Goal: Information Seeking & Learning: Learn about a topic

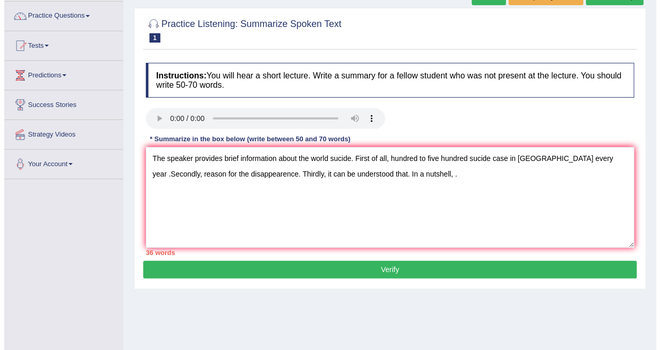
scroll to position [79, 0]
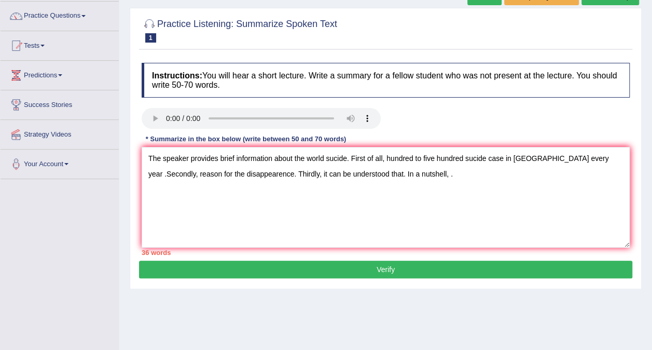
click at [326, 174] on textarea "The speaker provides brief information about the world sucide. First of all, hu…" at bounding box center [386, 197] width 488 height 101
type textarea "The speaker provides brief information about the world sucide. First of all, hu…"
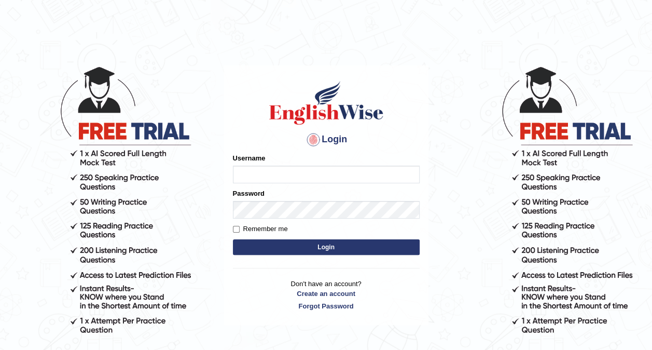
type input "Tshering_123"
click at [326, 246] on button "Login" at bounding box center [326, 247] width 187 height 16
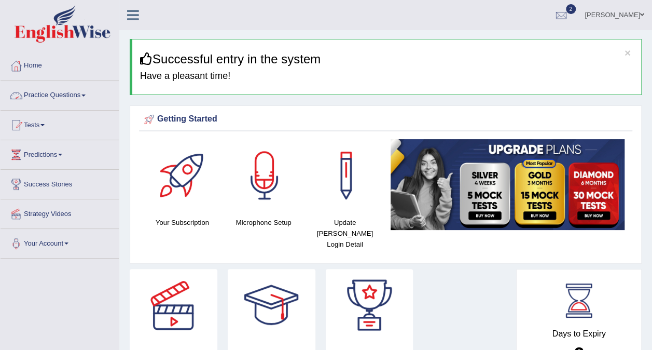
click at [71, 93] on link "Practice Questions" at bounding box center [60, 94] width 118 height 26
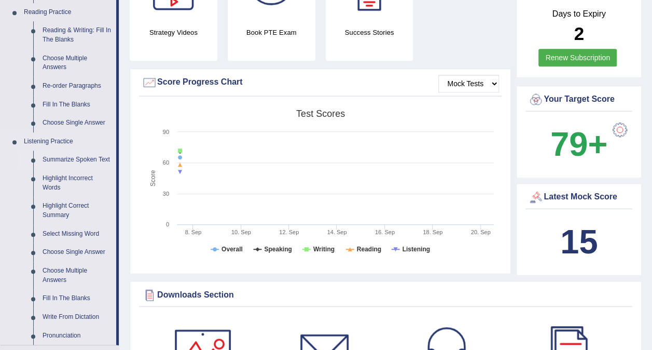
scroll to position [324, 0]
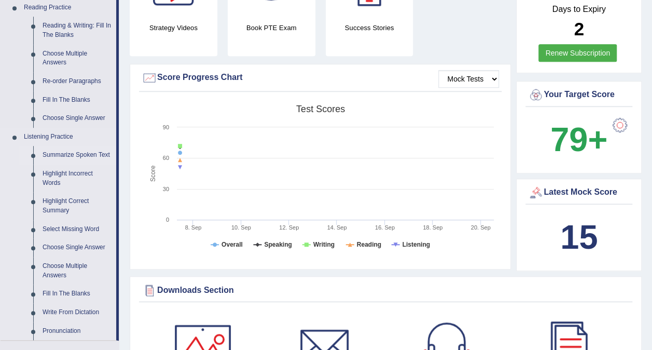
click at [64, 156] on link "Summarize Spoken Text" at bounding box center [77, 155] width 78 height 19
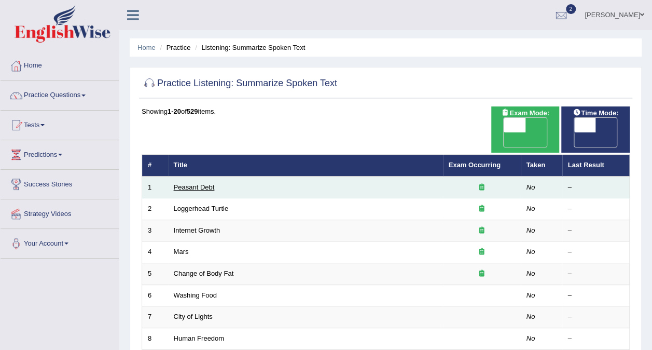
click at [180, 183] on link "Peasant Debt" at bounding box center [194, 187] width 41 height 8
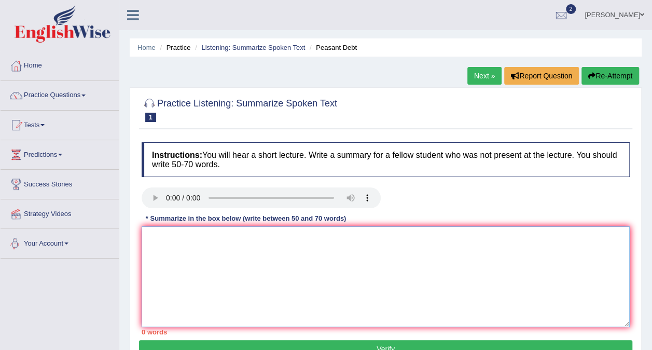
click at [164, 253] on textarea at bounding box center [386, 276] width 488 height 101
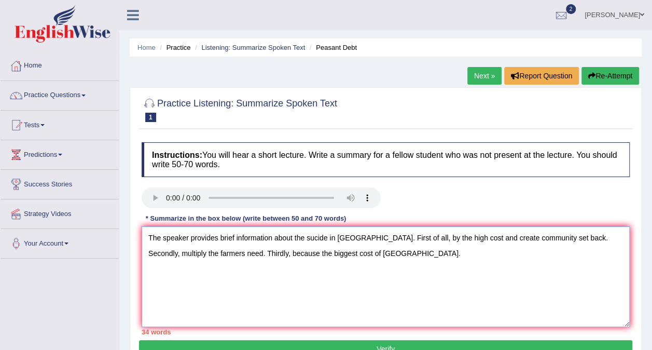
click at [219, 253] on textarea "The speaker provides brief information about the sucide in India. First of all,…" at bounding box center [386, 276] width 488 height 101
click at [347, 253] on textarea "The speaker provides brief information about the sucide in India. First of all,…" at bounding box center [386, 276] width 488 height 101
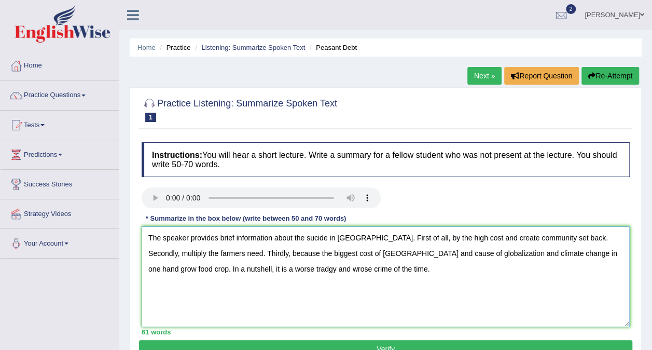
click at [195, 269] on textarea "The speaker provides brief information about the sucide in India. First of all,…" at bounding box center [386, 276] width 488 height 101
click at [194, 268] on textarea "The speaker provides brief information about the sucide in India. First of all,…" at bounding box center [386, 276] width 488 height 101
type textarea "The speaker provides brief information about the sucide in India. First of all,…"
click at [293, 340] on button "Verify" at bounding box center [385, 349] width 493 height 18
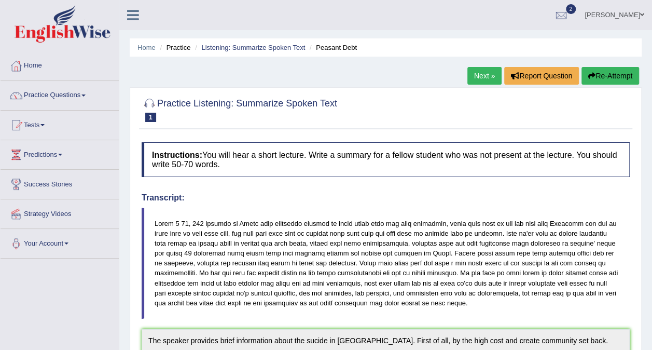
click at [479, 80] on link "Next »" at bounding box center [485, 76] width 34 height 18
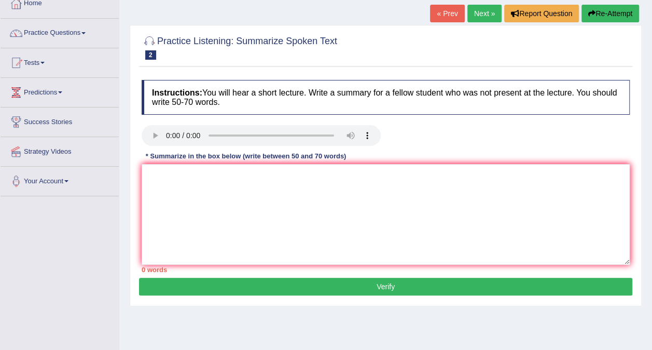
scroll to position [10, 0]
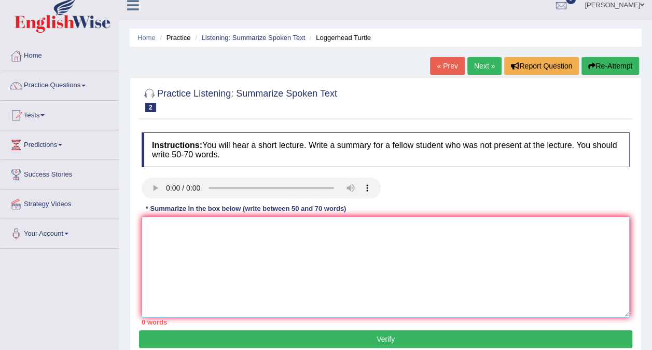
click at [162, 243] on textarea at bounding box center [386, 266] width 488 height 101
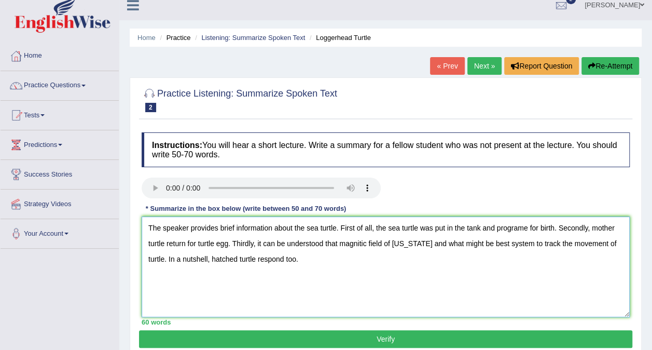
click at [367, 245] on textarea "The speaker provides brief information about the sea turtle. First of all, the …" at bounding box center [386, 266] width 488 height 101
drag, startPoint x: 367, startPoint y: 245, endPoint x: 354, endPoint y: 245, distance: 13.0
click at [354, 245] on textarea "The speaker provides brief information about the sea turtle. First of all, the …" at bounding box center [386, 266] width 488 height 101
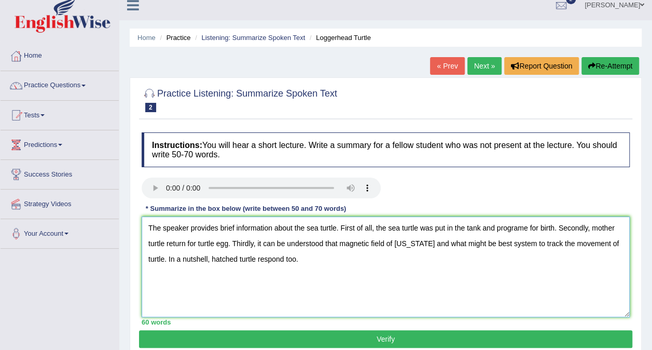
type textarea "The speaker provides brief information about the sea turtle. First of all, the …"
click at [346, 339] on button "Verify" at bounding box center [385, 339] width 493 height 18
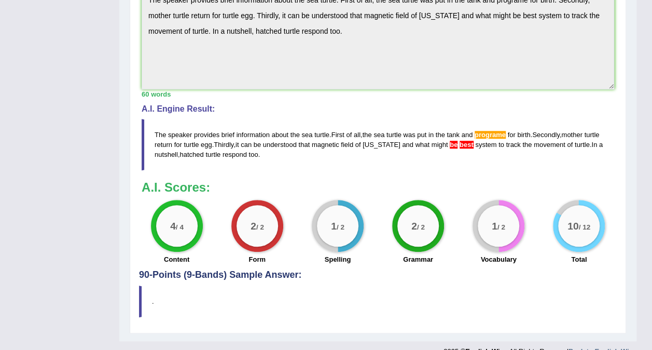
scroll to position [375, 0]
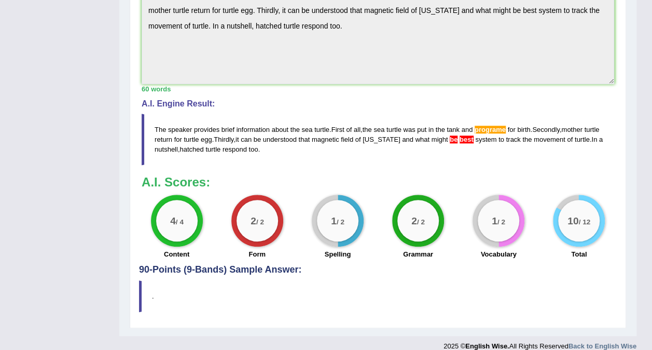
click at [238, 255] on h4 "90-Points (9-Bands) Sample Answer:" at bounding box center [378, 17] width 478 height 516
click at [181, 265] on div "Practice Listening: Summarize Spoken Text 2 Loggerhead Turtle Instructions: You…" at bounding box center [378, 20] width 497 height 616
drag, startPoint x: 181, startPoint y: 265, endPoint x: 220, endPoint y: 260, distance: 39.7
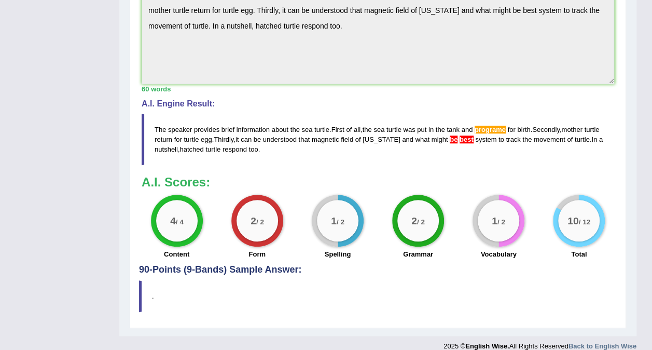
click at [220, 260] on div "Practice Listening: Summarize Spoken Text 2 Loggerhead Turtle Instructions: You…" at bounding box center [378, 20] width 497 height 616
click at [220, 260] on h4 "90-Points (9-Bands) Sample Answer:" at bounding box center [378, 17] width 478 height 516
drag, startPoint x: 220, startPoint y: 260, endPoint x: 269, endPoint y: 259, distance: 49.3
click at [269, 259] on h4 "90-Points (9-Bands) Sample Answer:" at bounding box center [378, 17] width 478 height 516
click at [137, 287] on div "Practice Listening: Summarize Spoken Text 2 Loggerhead Turtle Instructions: You…" at bounding box center [378, 20] width 497 height 616
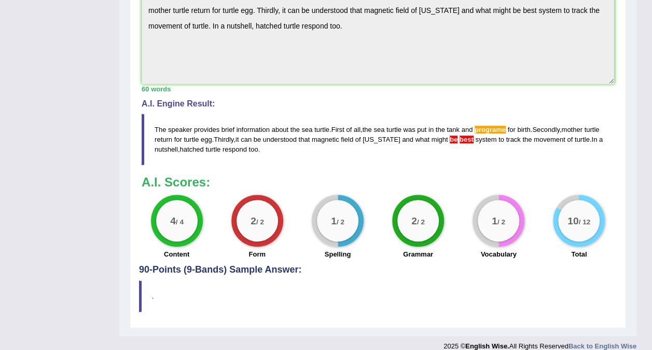
drag, startPoint x: 137, startPoint y: 287, endPoint x: 186, endPoint y: 279, distance: 50.0
click at [186, 279] on div "Practice Listening: Summarize Spoken Text 2 Loggerhead Turtle Instructions: You…" at bounding box center [378, 20] width 497 height 616
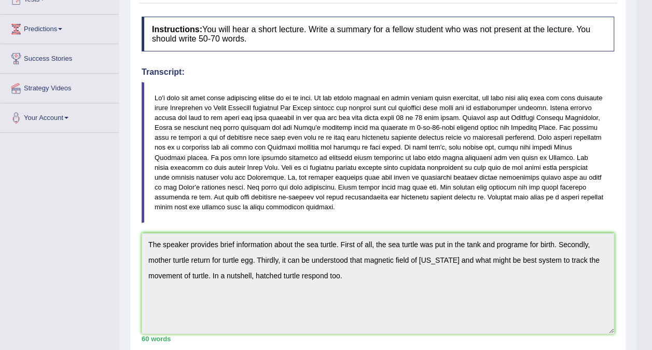
scroll to position [0, 0]
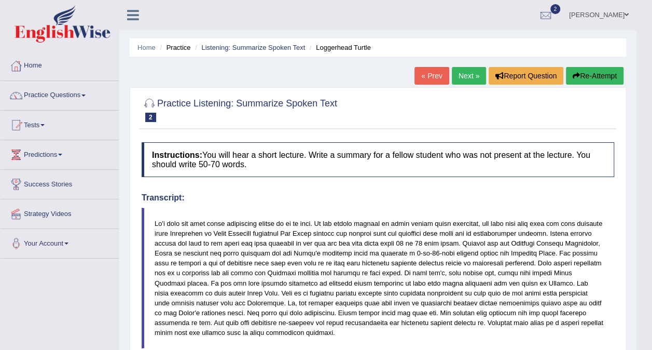
click at [475, 72] on link "Next »" at bounding box center [469, 76] width 34 height 18
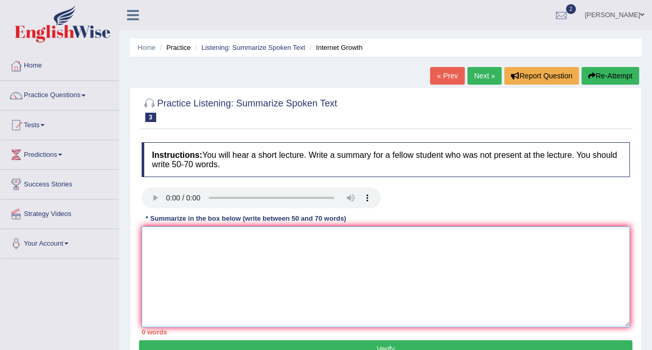
click at [157, 233] on textarea at bounding box center [386, 276] width 488 height 101
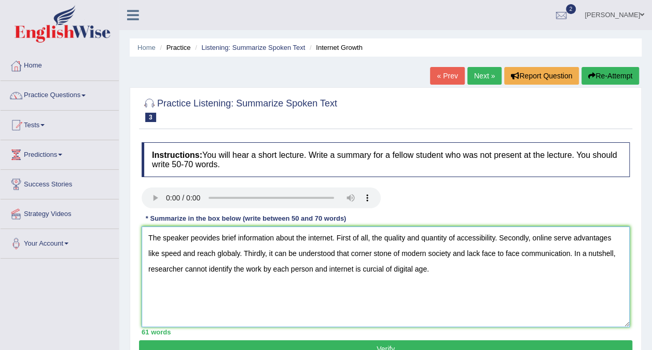
click at [393, 269] on textarea "The speaker peovides brief information about the internet. First of all, the qu…" at bounding box center [386, 276] width 488 height 101
click at [202, 240] on textarea "The speaker peovides brief information about the internet. First of all, the qu…" at bounding box center [386, 276] width 488 height 101
click at [332, 240] on textarea "The speaker provides brief information about the internet. First of all, the qu…" at bounding box center [386, 276] width 488 height 101
click at [594, 239] on textarea "The speaker provides brief information about the internet growth. First of all,…" at bounding box center [386, 276] width 488 height 101
click at [186, 254] on textarea "The speaker provides brief information about the internet growth. First of all,…" at bounding box center [386, 276] width 488 height 101
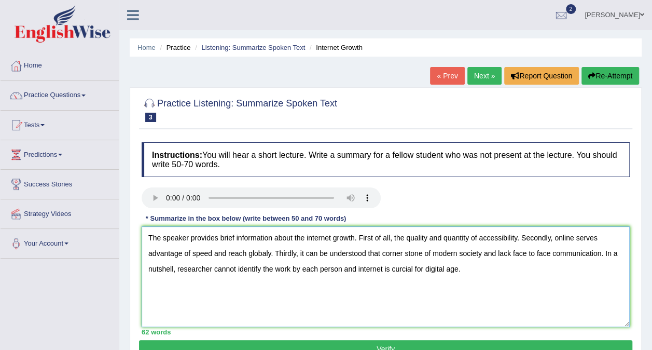
click at [342, 269] on textarea "The speaker provides brief information about the internet growth. First of all,…" at bounding box center [386, 276] width 488 height 101
click at [300, 269] on textarea "The speaker provides brief information about the internet growth. First of all,…" at bounding box center [386, 276] width 488 height 101
click at [333, 270] on textarea "The speaker provides brief information about the internet growth. First of all,…" at bounding box center [386, 276] width 488 height 101
drag, startPoint x: 334, startPoint y: 276, endPoint x: 352, endPoint y: 291, distance: 23.5
click at [352, 291] on textarea "The speaker provides brief information about the internet growth. First of all,…" at bounding box center [386, 276] width 488 height 101
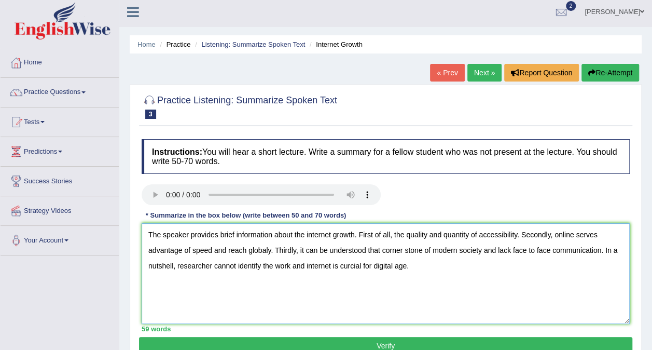
scroll to position [4, 0]
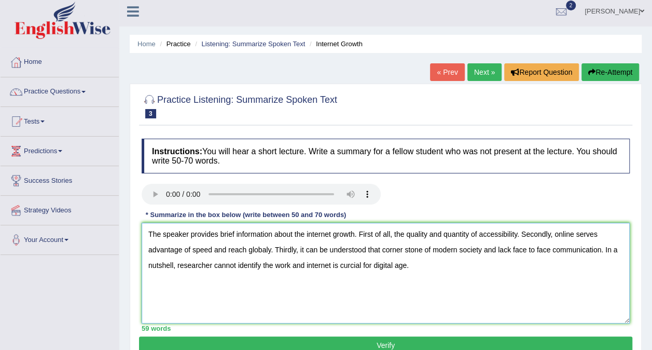
click at [408, 277] on textarea "The speaker provides brief information about the internet growth. First of all,…" at bounding box center [386, 273] width 488 height 101
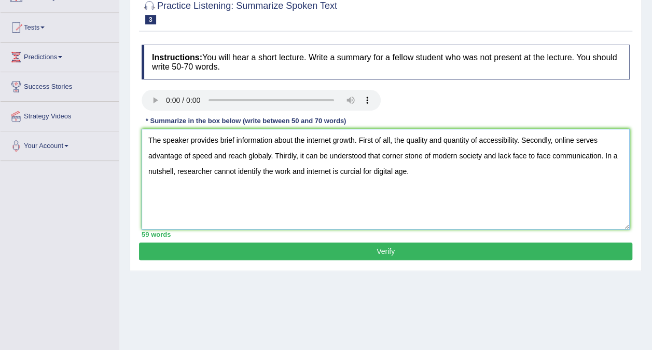
scroll to position [67, 0]
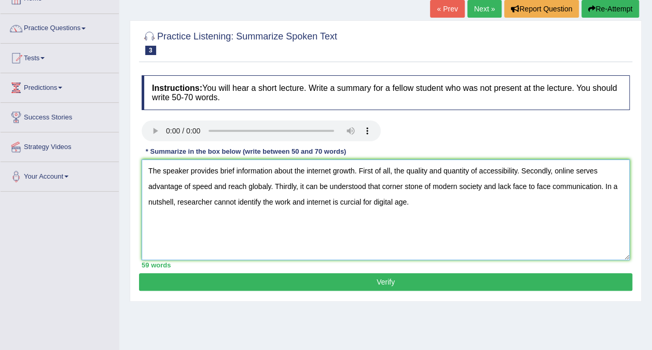
click at [373, 201] on textarea "The speaker provides brief information about the internet growth. First of all,…" at bounding box center [386, 209] width 488 height 101
click at [349, 206] on textarea "The speaker provides brief information about the internet growth. First of all,…" at bounding box center [386, 209] width 488 height 101
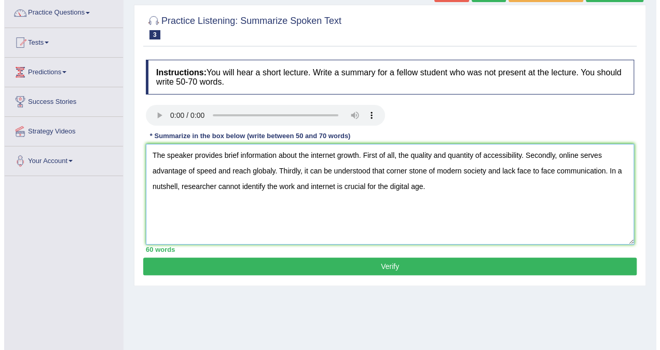
scroll to position [81, 0]
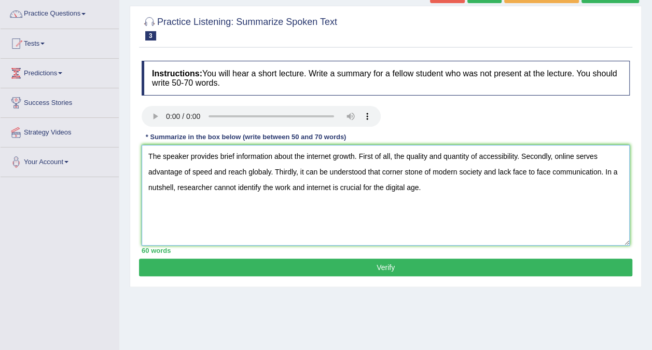
type textarea "The speaker provides brief information about the internet growth. First of all,…"
click at [369, 262] on button "Verify" at bounding box center [385, 267] width 493 height 18
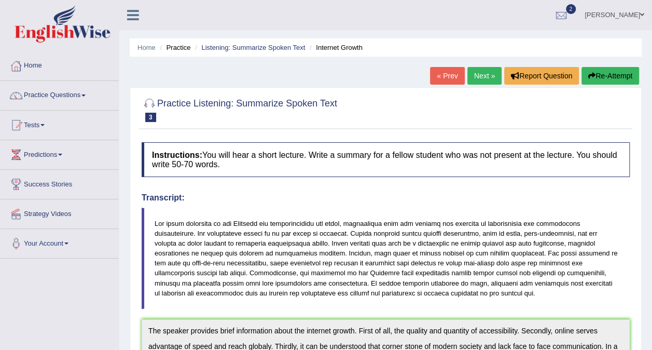
scroll to position [9, 0]
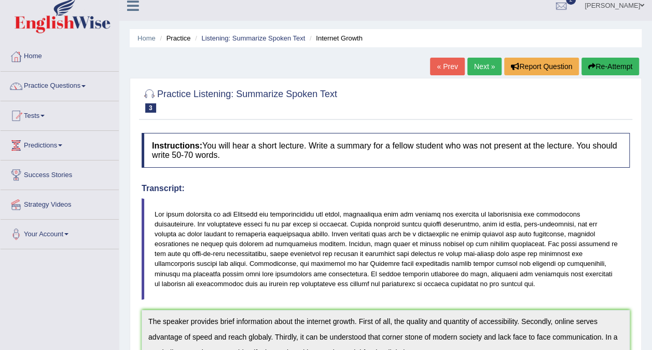
click at [484, 64] on link "Next »" at bounding box center [485, 67] width 34 height 18
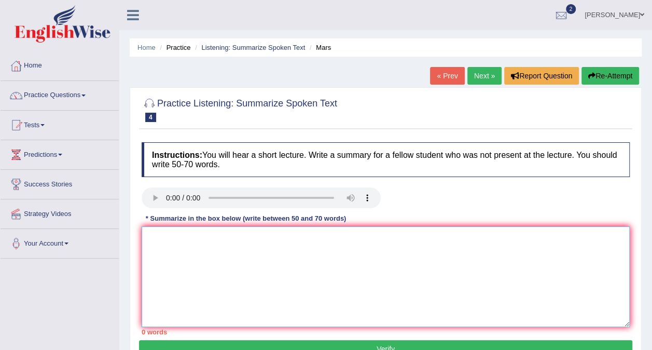
click at [149, 252] on textarea at bounding box center [386, 276] width 488 height 101
type textarea "t"
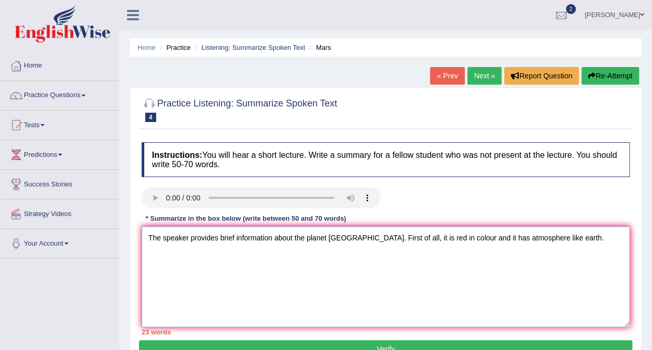
click at [525, 232] on textarea "The speaker provides brief information about the planet Mars. First of all, it …" at bounding box center [386, 276] width 488 height 101
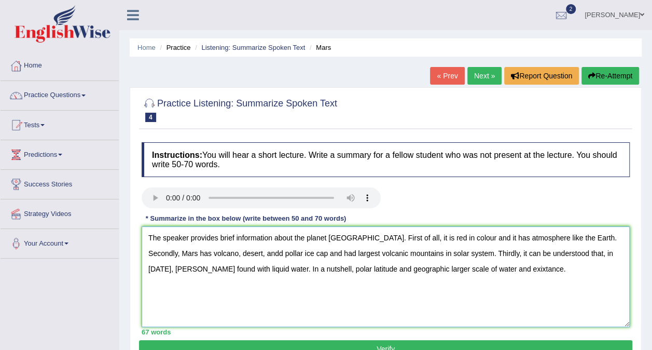
click at [420, 270] on textarea "The speaker provides brief information about the planet Mars. First of all, it …" at bounding box center [386, 276] width 488 height 101
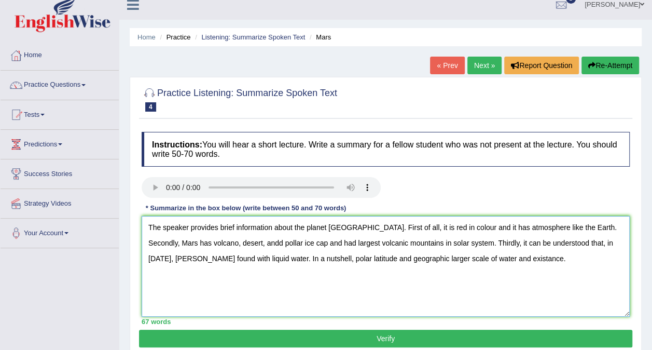
click at [593, 225] on textarea "The speaker provides brief information about the planet Mars. First of all, it …" at bounding box center [386, 266] width 488 height 101
click at [617, 226] on textarea "The speaker provides brief information about the planet Mars. First of all, it …" at bounding box center [386, 266] width 488 height 101
drag, startPoint x: 622, startPoint y: 226, endPoint x: 594, endPoint y: 227, distance: 28.5
click at [594, 227] on textarea "The speaker provides brief information about the planet Mars. First of all, it …" at bounding box center [386, 266] width 488 height 101
click at [213, 245] on textarea "The speaker provides brief information about the planet Mars. First of all, it …" at bounding box center [386, 266] width 488 height 101
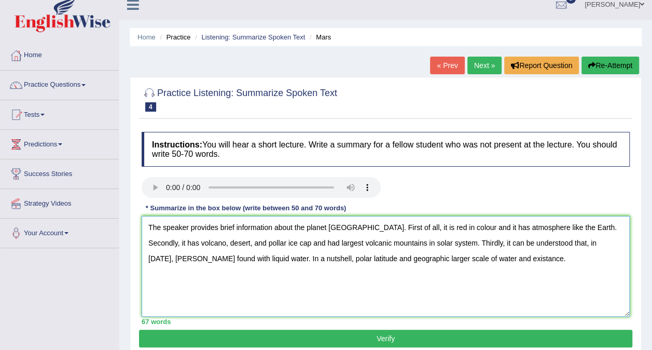
click at [284, 244] on textarea "The speaker provides brief information about the planet Mars. First of all, it …" at bounding box center [386, 266] width 488 height 101
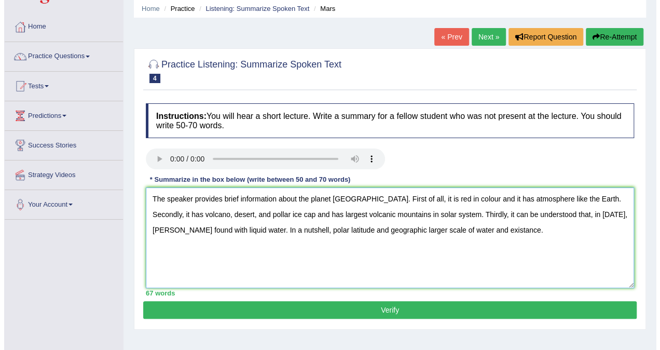
scroll to position [38, 0]
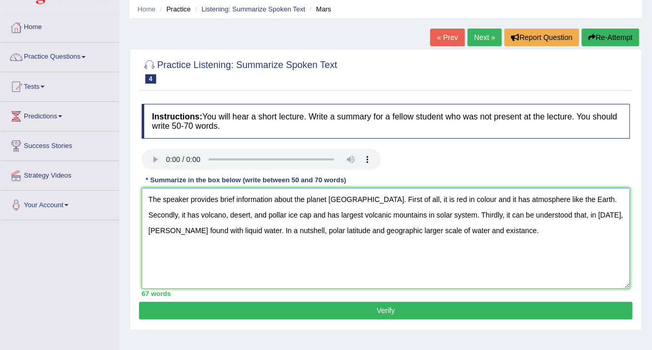
click at [383, 218] on textarea "The speaker provides brief information about the planet Mars. First of all, it …" at bounding box center [386, 238] width 488 height 101
click at [594, 215] on textarea "The speaker provides brief information about the planet Mars. First of all, it …" at bounding box center [386, 238] width 488 height 101
click at [574, 218] on textarea "The speaker provides brief information about the planet Mars. First of all, it …" at bounding box center [386, 238] width 488 height 101
click at [444, 235] on textarea "The speaker provides brief information about the planet Mars. First of all, it …" at bounding box center [386, 238] width 488 height 101
click at [464, 231] on textarea "The speaker provides brief information about the planet Mars. First of all, it …" at bounding box center [386, 238] width 488 height 101
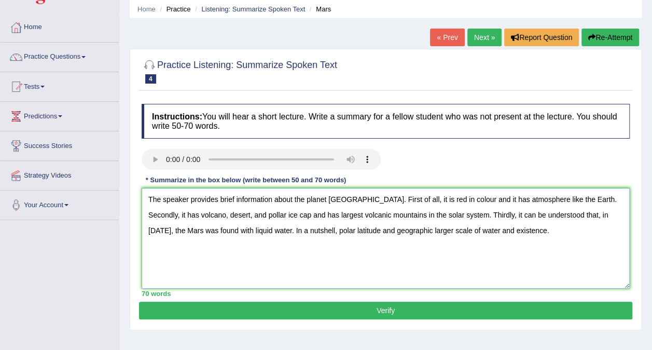
type textarea "The speaker provides brief information about the planet Mars. First of all, it …"
click at [421, 310] on button "Verify" at bounding box center [385, 310] width 493 height 18
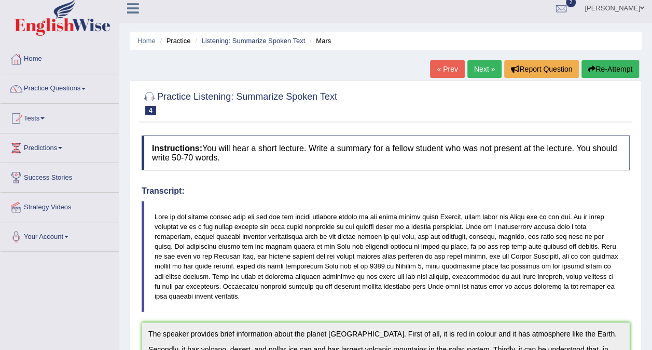
scroll to position [3, 0]
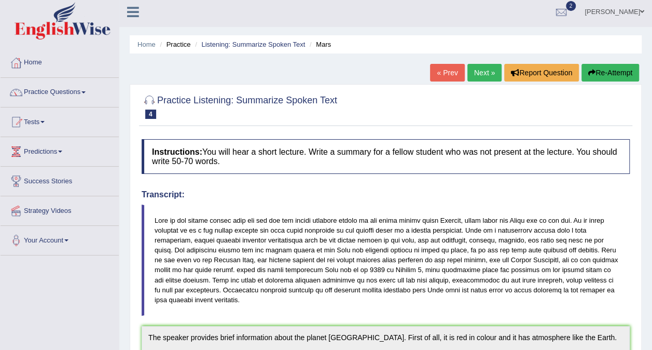
click at [492, 72] on link "Next »" at bounding box center [485, 73] width 34 height 18
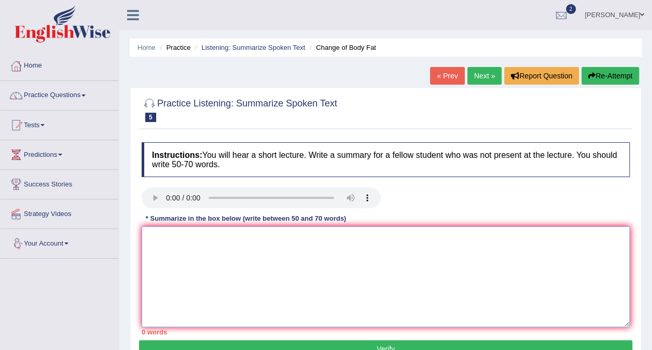
click at [183, 278] on textarea at bounding box center [386, 276] width 488 height 101
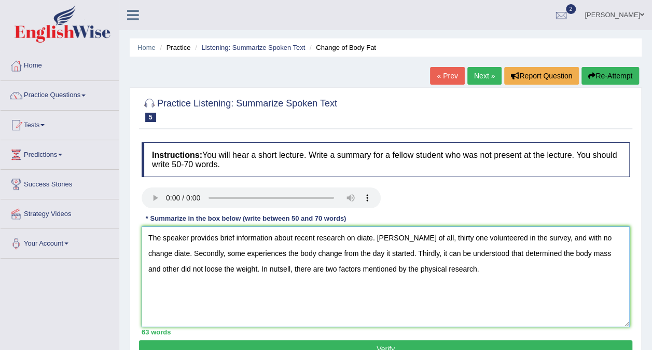
click at [370, 238] on textarea "The speaker provides brief information about recent research on diate. Frist of…" at bounding box center [386, 276] width 488 height 101
click at [366, 238] on textarea "The speaker provides brief information about recent research on diate. Frist of…" at bounding box center [386, 276] width 488 height 101
click at [372, 238] on textarea "The speaker provides brief information about recent research on diete. Frist of…" at bounding box center [386, 276] width 488 height 101
click at [364, 240] on textarea "The speaker provides brief information about recent research on diet. Frist of …" at bounding box center [386, 276] width 488 height 101
click at [359, 313] on textarea "The speaker provides brief information about recent research on diet. Frist of …" at bounding box center [386, 276] width 488 height 101
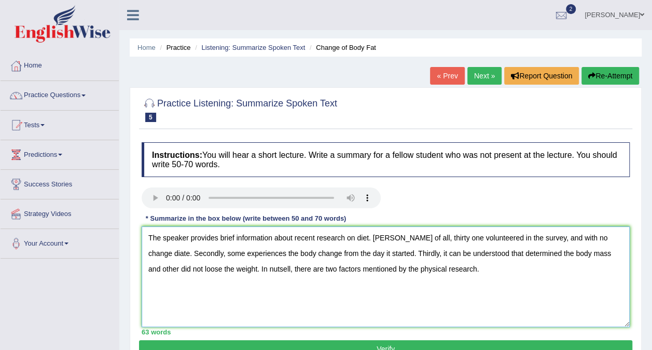
click at [366, 241] on textarea "The speaker provides brief information about recent research on diet. Frist of …" at bounding box center [386, 276] width 488 height 101
drag, startPoint x: 602, startPoint y: 239, endPoint x: 595, endPoint y: 239, distance: 7.3
click at [595, 239] on textarea "The speaker provides brief information about recent research on diet. Frist of …" at bounding box center [386, 276] width 488 height 101
click at [367, 255] on textarea "The speaker provides brief information about recent research on diet. Frist of …" at bounding box center [386, 276] width 488 height 101
click at [223, 267] on textarea "The speaker provides brief information about recent research on diet. Frist of …" at bounding box center [386, 276] width 488 height 101
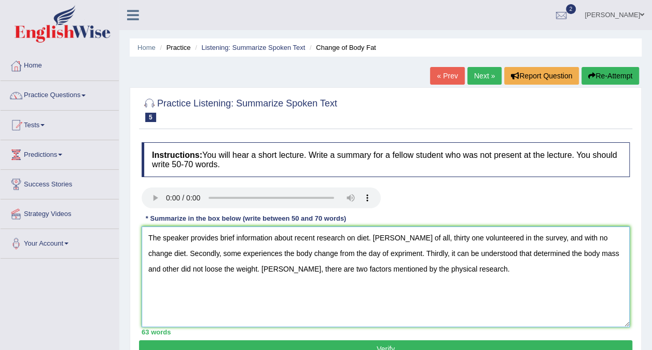
scroll to position [16, 0]
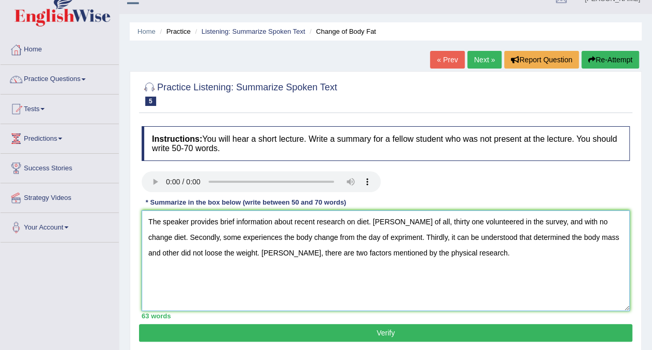
click at [584, 224] on textarea "The speaker provides brief information about recent research on diet. Frist of …" at bounding box center [386, 260] width 488 height 101
click at [293, 240] on textarea "The speaker provides brief information about recent research on diet. Frist of …" at bounding box center [386, 260] width 488 height 101
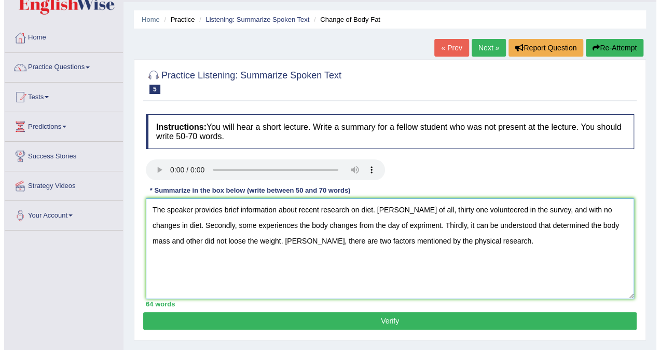
scroll to position [29, 0]
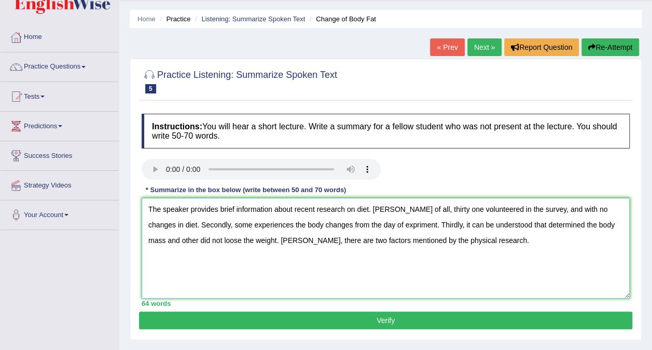
click at [361, 224] on textarea "The speaker provides brief information about recent research on diet. Frist of …" at bounding box center [386, 248] width 488 height 101
click at [235, 244] on textarea "The speaker provides brief information about recent research on diet. Frist of …" at bounding box center [386, 248] width 488 height 101
type textarea "The speaker provides brief information about recent research on diet. Frist of …"
click at [322, 325] on button "Verify" at bounding box center [385, 320] width 493 height 18
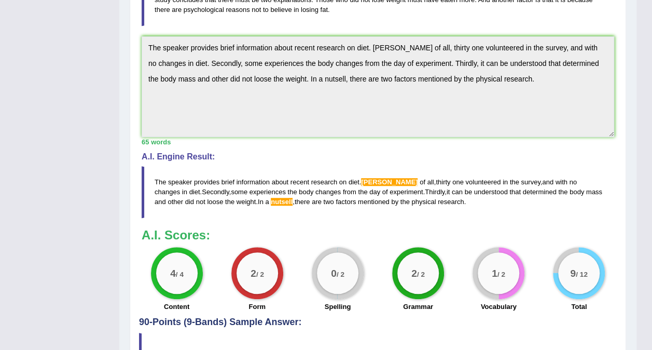
scroll to position [263, 0]
click at [501, 308] on label "Vocabulary" at bounding box center [499, 307] width 36 height 10
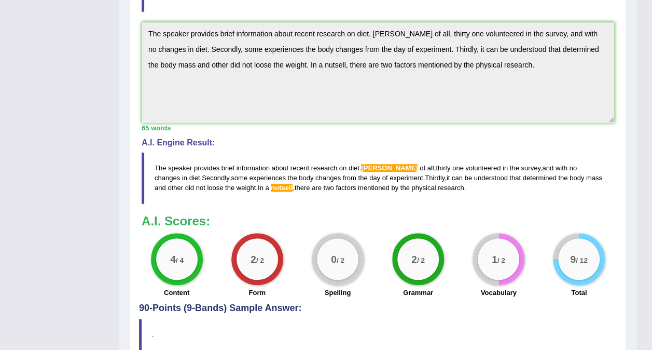
scroll to position [277, 0]
click at [370, 167] on span "Frist" at bounding box center [389, 168] width 57 height 8
click at [370, 168] on span "Frist" at bounding box center [389, 168] width 57 height 8
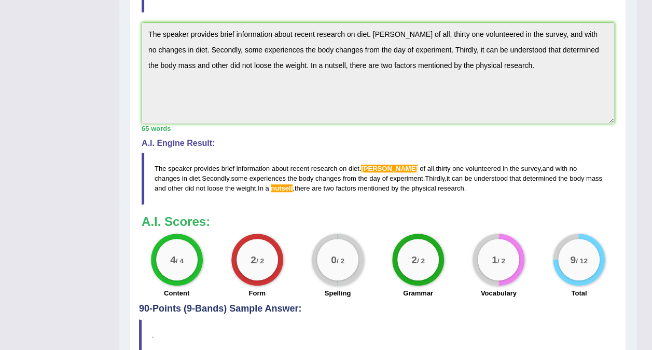
click at [271, 189] on span "nutsell" at bounding box center [282, 188] width 22 height 8
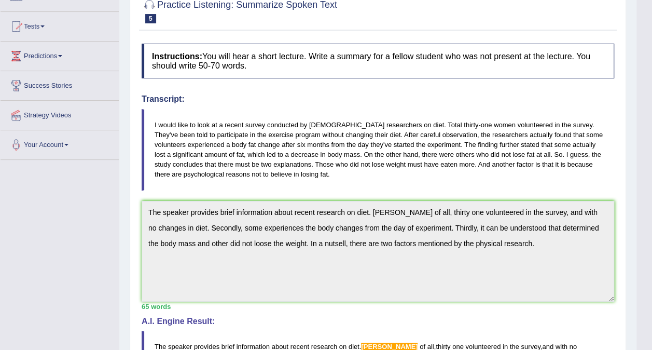
scroll to position [0, 0]
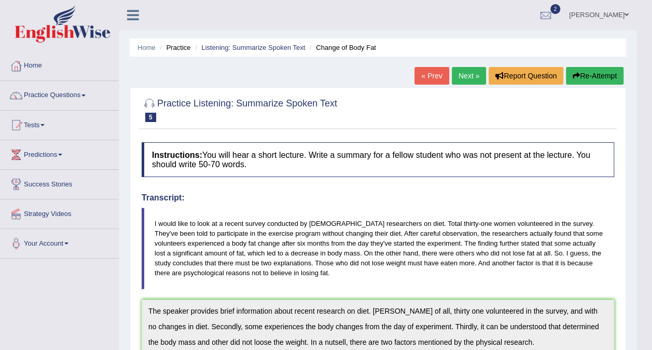
click at [485, 72] on div "« Prev Next » Report Question Re-Attempt" at bounding box center [521, 77] width 212 height 20
click at [476, 74] on link "Next »" at bounding box center [469, 76] width 34 height 18
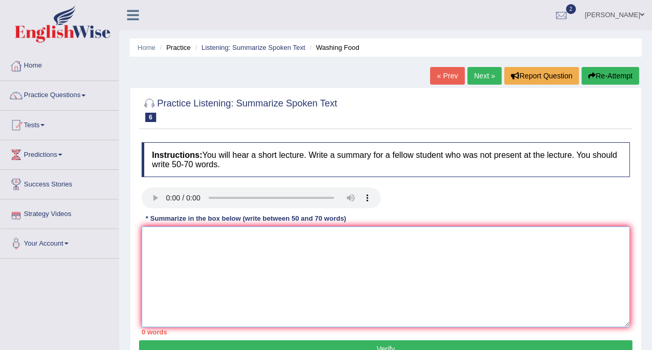
click at [222, 257] on textarea at bounding box center [386, 276] width 488 height 101
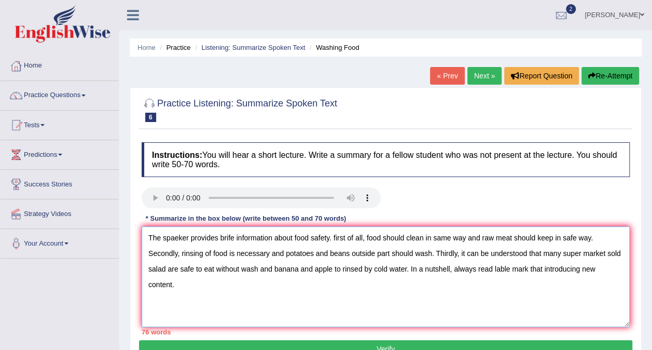
click at [232, 240] on textarea "The spaeker provides brife information about food safety. first of all, food sh…" at bounding box center [386, 276] width 488 height 101
click at [183, 238] on textarea "The spaeker provides brief information about food safety. first of all, food sh…" at bounding box center [386, 276] width 488 height 101
click at [331, 241] on textarea "The speaker provides brief information about food safety. first of all, food sh…" at bounding box center [386, 276] width 488 height 101
click at [336, 241] on textarea "The speaker provides brief information about food safety. first of all, food sh…" at bounding box center [386, 276] width 488 height 101
click at [369, 239] on textarea "The speaker provides brief information about food safety. First of all, food sh…" at bounding box center [386, 276] width 488 height 101
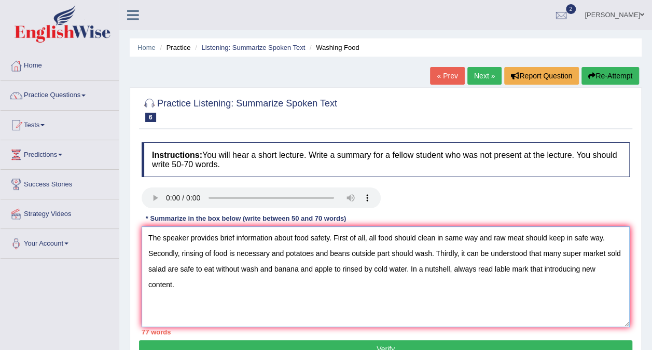
click at [419, 242] on textarea "The speaker provides brief information about food safety. First of all, all foo…" at bounding box center [386, 276] width 488 height 101
drag, startPoint x: 537, startPoint y: 239, endPoint x: 576, endPoint y: 243, distance: 39.7
click at [576, 243] on textarea "The speaker provides brief information about food safety. First of all, all foo…" at bounding box center [386, 276] width 488 height 101
click at [594, 239] on textarea "The speaker provides brief information about food safety. First of all, all foo…" at bounding box center [386, 276] width 488 height 101
click at [587, 241] on textarea "The speaker provides brief information about food safety. First of all, all foo…" at bounding box center [386, 276] width 488 height 101
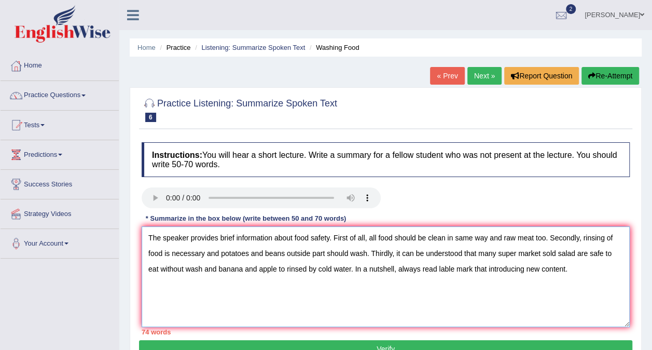
click at [604, 238] on textarea "The speaker provides brief information about food safety. First of all, all foo…" at bounding box center [386, 276] width 488 height 101
click at [172, 255] on textarea "The speaker provides brief information about food safety. First of all, all foo…" at bounding box center [386, 276] width 488 height 101
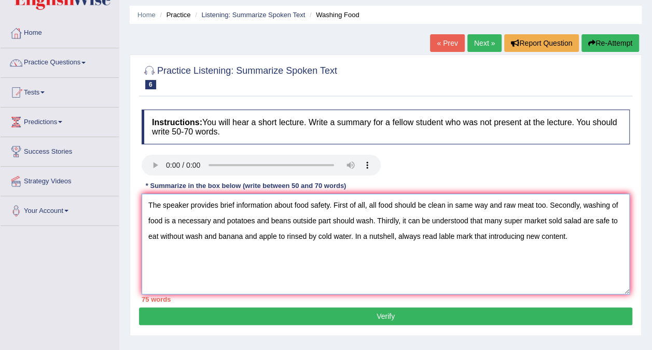
scroll to position [35, 0]
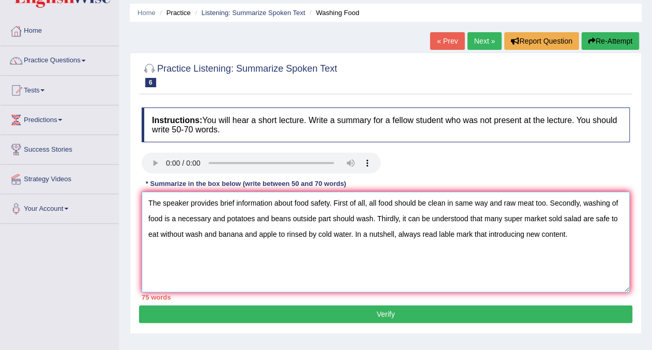
click at [523, 218] on textarea "The speaker provides brief information about food safety. First of all, all foo…" at bounding box center [386, 241] width 488 height 101
drag, startPoint x: 561, startPoint y: 219, endPoint x: 575, endPoint y: 216, distance: 14.2
click at [575, 216] on textarea "The speaker provides brief information about food safety. First of all, all foo…" at bounding box center [386, 241] width 488 height 101
click at [174, 235] on textarea "The speaker provides brief information about food safety. First of all, all foo…" at bounding box center [386, 241] width 488 height 101
click at [205, 233] on textarea "The speaker provides brief information about food safety. First of all, all foo…" at bounding box center [386, 241] width 488 height 101
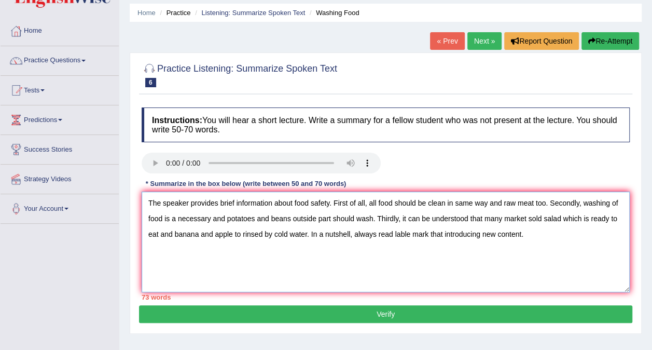
click at [404, 236] on textarea "The speaker provides brief information about food safety. First of all, all foo…" at bounding box center [386, 241] width 488 height 101
drag, startPoint x: 441, startPoint y: 237, endPoint x: 407, endPoint y: 237, distance: 33.7
click at [407, 237] on textarea "The speaker provides brief information about food safety. First of all, all foo…" at bounding box center [386, 241] width 488 height 101
drag, startPoint x: 391, startPoint y: 237, endPoint x: 350, endPoint y: 233, distance: 41.1
click at [350, 233] on textarea "The speaker provides brief information about food safety. First of all, all foo…" at bounding box center [386, 241] width 488 height 101
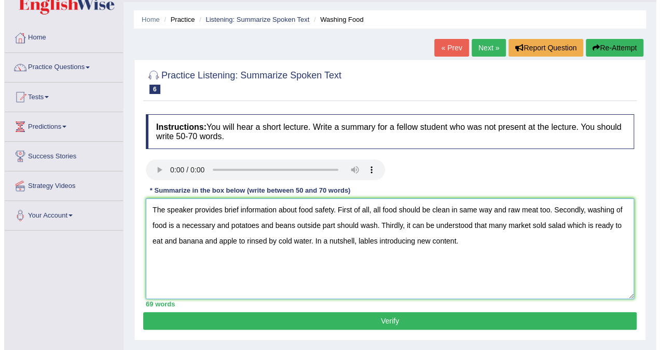
scroll to position [29, 0]
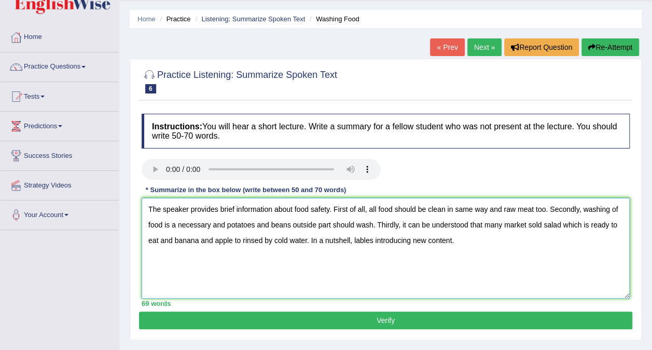
drag, startPoint x: 227, startPoint y: 223, endPoint x: 165, endPoint y: 227, distance: 61.9
click at [165, 227] on textarea "The speaker provides brief information about food safety. First of all, all foo…" at bounding box center [386, 248] width 488 height 101
click at [258, 228] on textarea "The speaker provides brief information about food safety. First of all, all foo…" at bounding box center [386, 248] width 488 height 101
click at [360, 224] on textarea "The speaker provides brief information about food safety. First of all, all foo…" at bounding box center [386, 248] width 488 height 101
click at [395, 240] on textarea "The speaker provides brief information about food safety. First of all, all foo…" at bounding box center [386, 248] width 488 height 101
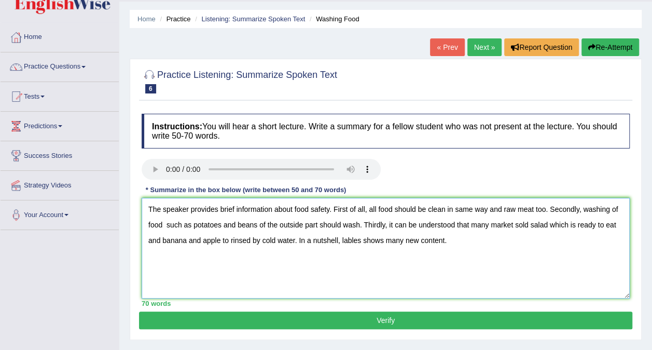
click at [444, 242] on textarea "The speaker provides brief information about food safety. First of all, all foo…" at bounding box center [386, 248] width 488 height 101
type textarea "The speaker provides brief information about food safety. First of all, all foo…"
click at [414, 315] on button "Verify" at bounding box center [385, 320] width 493 height 18
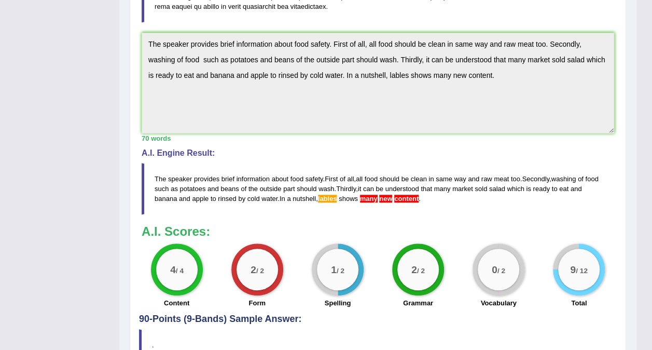
scroll to position [294, 0]
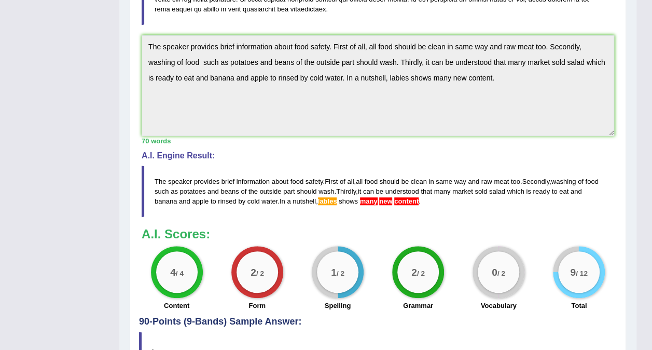
click at [394, 198] on span "content" at bounding box center [406, 201] width 24 height 8
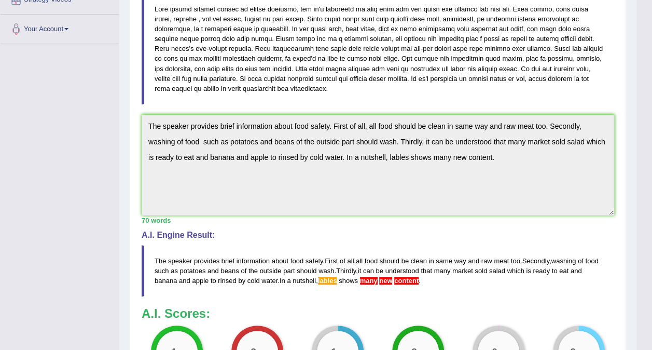
scroll to position [355, 0]
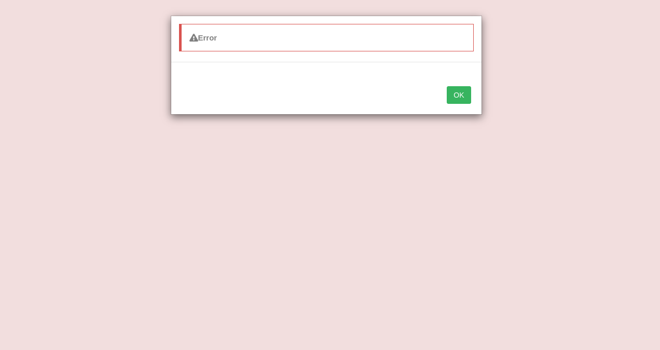
click at [456, 93] on button "OK" at bounding box center [459, 95] width 24 height 18
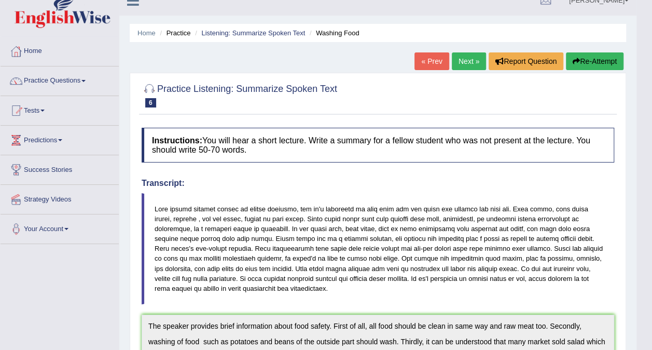
scroll to position [0, 0]
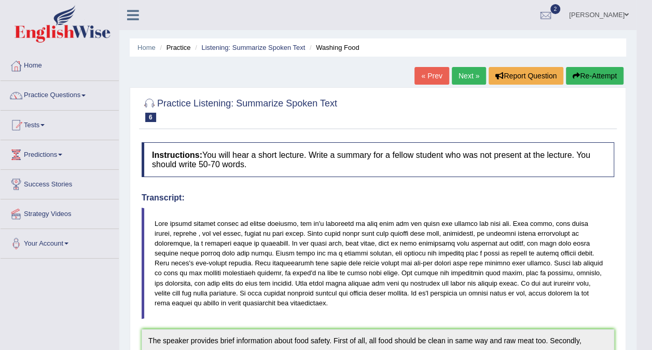
click at [478, 75] on link "Next »" at bounding box center [469, 76] width 34 height 18
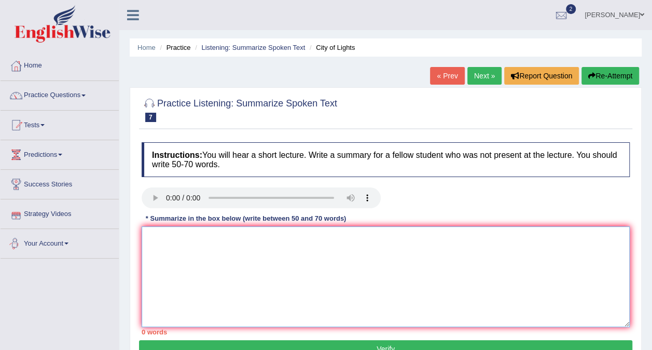
click at [173, 263] on textarea at bounding box center [386, 276] width 488 height 101
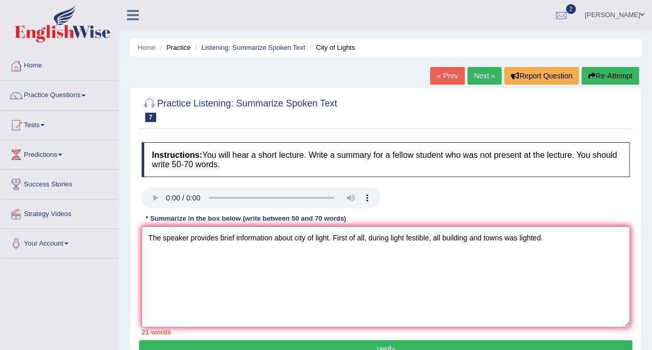
click at [429, 239] on textarea "The speaker provides brief information about city of light. First of all, durin…" at bounding box center [386, 276] width 488 height 101
click at [429, 237] on textarea "The speaker provides brief information about city of light. First of all, durin…" at bounding box center [386, 276] width 488 height 101
drag, startPoint x: 542, startPoint y: 245, endPoint x: 557, endPoint y: 237, distance: 16.9
click at [557, 237] on textarea "The speaker provides brief information about city of light. First of all, durin…" at bounding box center [386, 276] width 488 height 101
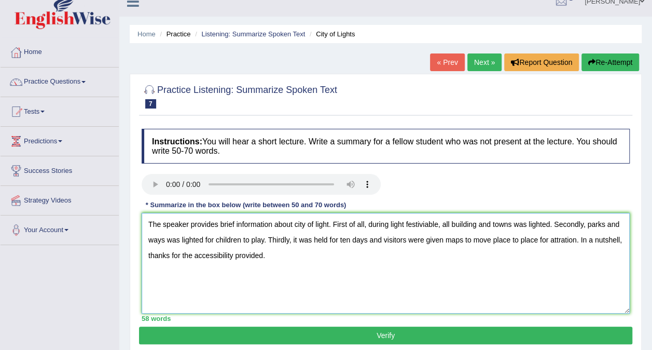
scroll to position [15, 0]
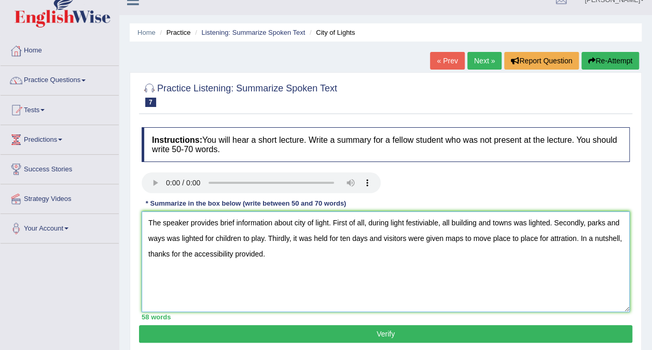
click at [472, 239] on textarea "The speaker provides brief information about city of light. First of all, durin…" at bounding box center [386, 261] width 488 height 101
click at [536, 238] on textarea "The speaker provides brief information about city of light. First of all, durin…" at bounding box center [386, 261] width 488 height 101
click at [148, 253] on textarea "The speaker provides brief information about city of light. First of all, durin…" at bounding box center [386, 261] width 488 height 101
click at [196, 255] on textarea "The speaker provides brief information about city of light. First of all, durin…" at bounding box center [386, 261] width 488 height 101
click at [171, 255] on textarea "The speaker provides brief information about city of light. First of all, durin…" at bounding box center [386, 261] width 488 height 101
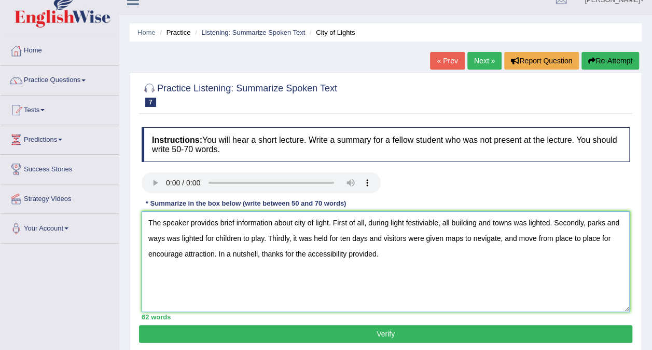
click at [439, 223] on textarea "The speaker provides brief information about city of light. First of all, durin…" at bounding box center [386, 261] width 488 height 101
click at [543, 222] on textarea "The speaker provides brief information about city of light. First of all, durin…" at bounding box center [386, 261] width 488 height 101
click at [519, 224] on textarea "The speaker provides brief information about city of light. First of all, durin…" at bounding box center [386, 261] width 488 height 101
click at [240, 241] on textarea "The speaker provides brief information about city of light. First of all, durin…" at bounding box center [386, 261] width 488 height 101
click at [618, 241] on textarea "The speaker provides brief information about city of light. First of all, durin…" at bounding box center [386, 261] width 488 height 101
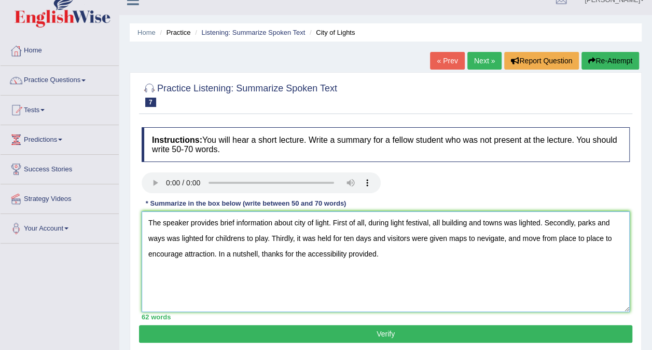
drag, startPoint x: 368, startPoint y: 238, endPoint x: 298, endPoint y: 237, distance: 70.6
click at [298, 237] on textarea "The speaker provides brief information about city of light. First of all, durin…" at bounding box center [386, 261] width 488 height 101
drag, startPoint x: 386, startPoint y: 237, endPoint x: 294, endPoint y: 239, distance: 91.9
click at [294, 239] on textarea "The speaker provides brief information about city of light. First of all, durin…" at bounding box center [386, 261] width 488 height 101
click at [268, 238] on textarea "The speaker provides brief information about city of light. First of all, durin…" at bounding box center [386, 261] width 488 height 101
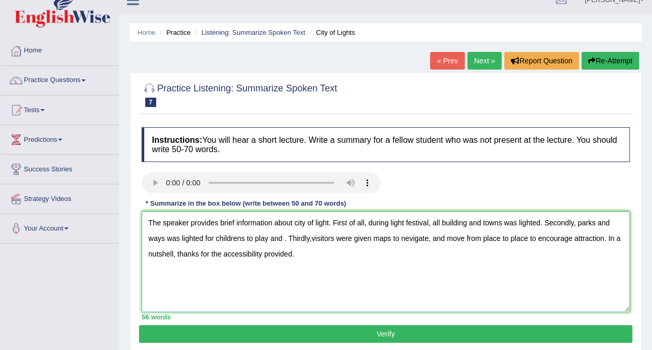
paste textarea "it was held for ten days and"
click at [285, 239] on textarea "The speaker provides brief information about city of light. First of all, durin…" at bounding box center [386, 261] width 488 height 101
click at [181, 239] on textarea "The speaker provides brief information about city of light. First of all, durin…" at bounding box center [386, 261] width 488 height 101
click at [329, 241] on textarea "The speaker provides brief information about city of light. First of all, durin…" at bounding box center [386, 261] width 488 height 101
click at [311, 256] on textarea "The speaker provides brief information about city of light. First of all, durin…" at bounding box center [386, 261] width 488 height 101
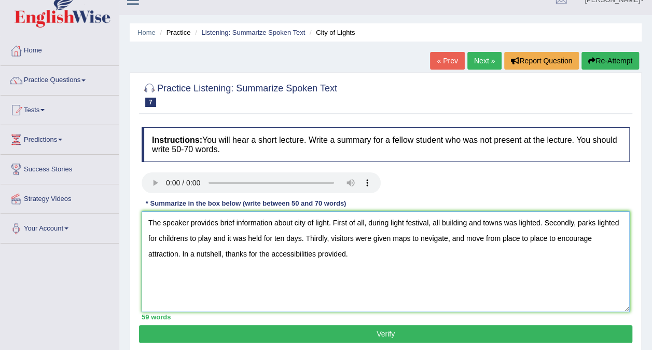
type textarea "The speaker provides brief information about city of light. First of all, durin…"
click at [326, 331] on button "Verify" at bounding box center [385, 334] width 493 height 18
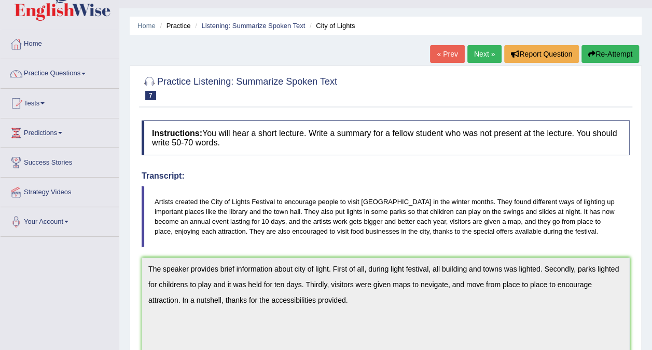
scroll to position [22, 0]
click at [485, 53] on link "Next »" at bounding box center [485, 54] width 34 height 18
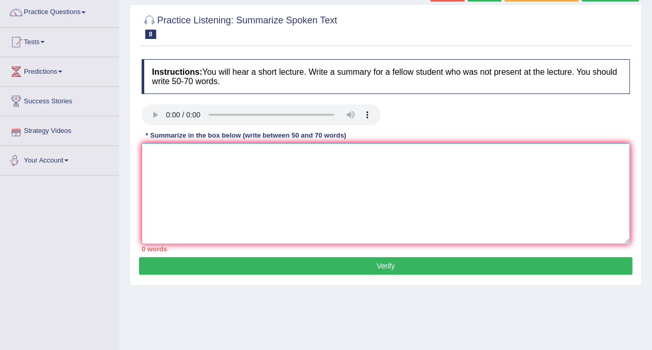
click at [173, 175] on textarea at bounding box center [386, 193] width 488 height 101
click at [151, 162] on textarea at bounding box center [386, 193] width 488 height 101
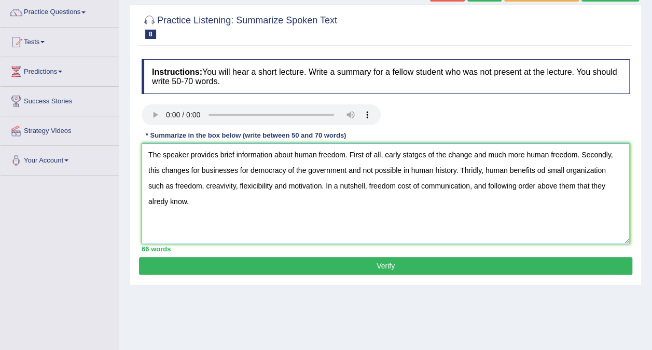
click at [414, 155] on textarea "The speaker provides brief information about human freedom. First of all, early…" at bounding box center [386, 193] width 488 height 101
click at [469, 158] on textarea "The speaker provides brief information about human freedom. First of all, early…" at bounding box center [386, 193] width 488 height 101
click at [201, 172] on textarea "The speaker provides brief information about human freedom. First of all, early…" at bounding box center [386, 193] width 488 height 101
click at [558, 172] on textarea "The speaker provides brief information about human freedom. First of all, early…" at bounding box center [386, 193] width 488 height 101
click at [234, 188] on textarea "The speaker provides brief information about human freedom. First of all, early…" at bounding box center [386, 193] width 488 height 101
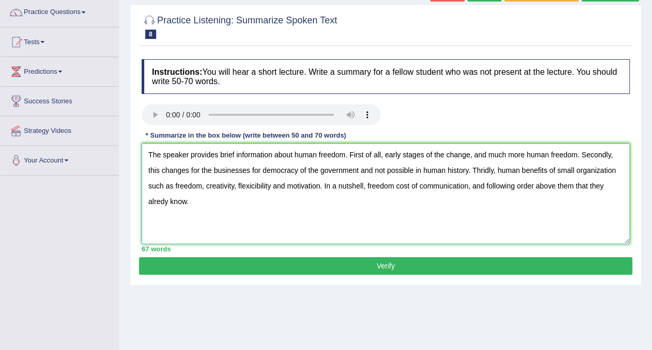
click at [256, 189] on textarea "The speaker provides brief information about human freedom. First of all, early…" at bounding box center [386, 193] width 488 height 101
click at [388, 189] on textarea "The speaker provides brief information about human freedom. First of all, early…" at bounding box center [386, 193] width 488 height 101
click at [573, 188] on textarea "The speaker provides brief information about human freedom. First of all, early…" at bounding box center [386, 193] width 488 height 101
click at [589, 189] on textarea "The speaker provides brief information about human freedom. First of all, early…" at bounding box center [386, 193] width 488 height 101
click at [169, 200] on textarea "The speaker provides brief information about human freedom. First of all, early…" at bounding box center [386, 193] width 488 height 101
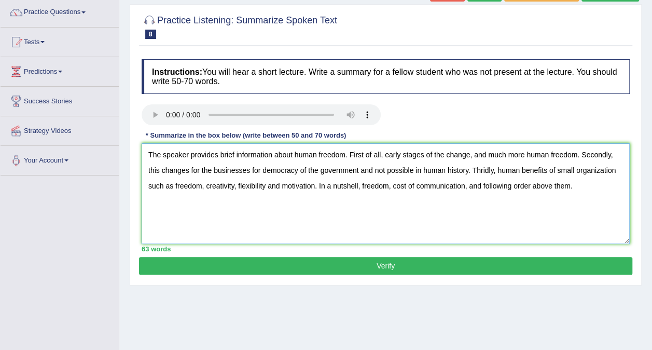
click at [422, 173] on textarea "The speaker provides brief information about human freedom. First of all, early…" at bounding box center [386, 193] width 488 height 101
type textarea "The speaker provides brief information about human freedom. First of all, early…"
click at [357, 267] on button "Verify" at bounding box center [385, 266] width 493 height 18
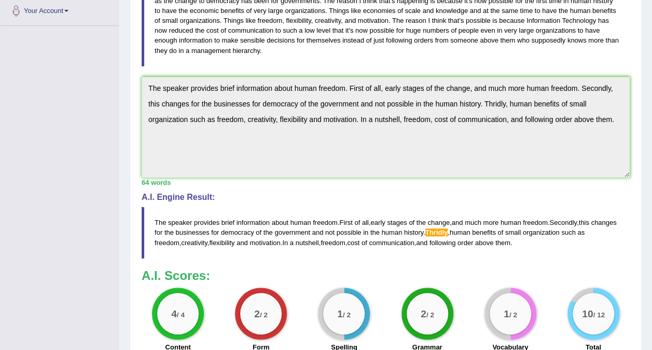
scroll to position [231, 0]
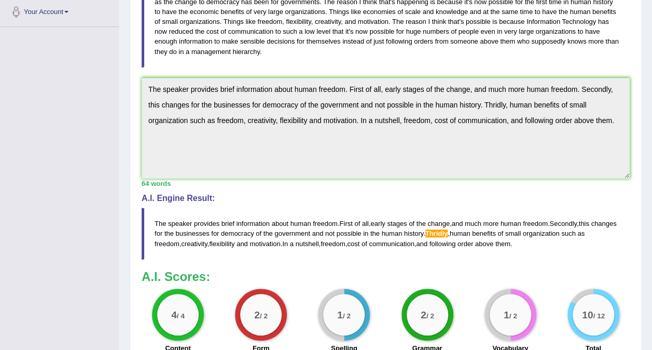
click at [448, 231] on span "Thridly" at bounding box center [436, 233] width 22 height 8
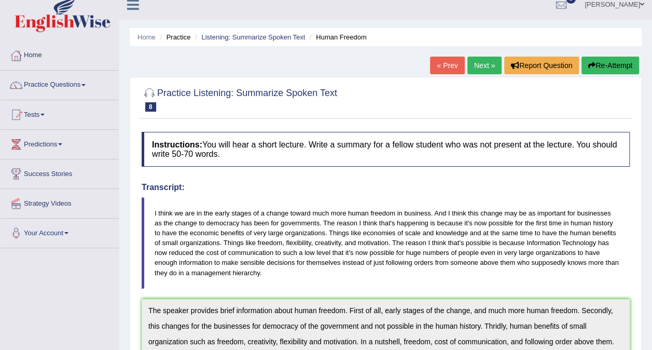
scroll to position [0, 0]
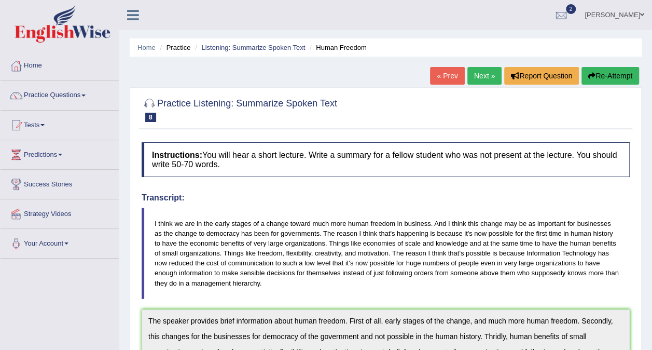
click at [589, 72] on icon "button" at bounding box center [591, 75] width 7 height 7
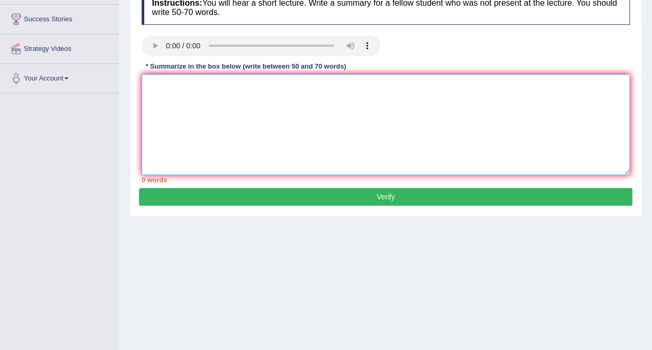
click at [263, 104] on textarea at bounding box center [386, 124] width 488 height 101
paste textarea "The speaker provides brief information about human freedom. First of all, early…"
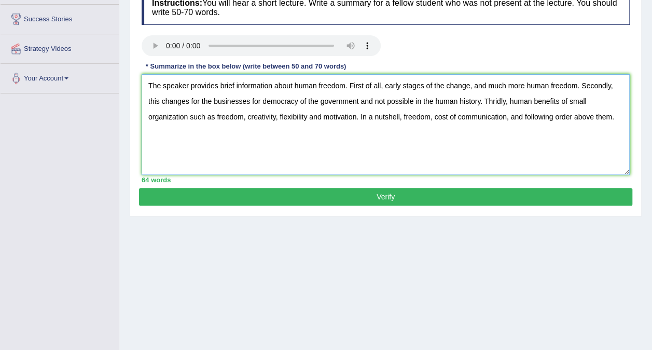
click at [506, 100] on textarea "The speaker provides brief information about human freedom. First of all, early…" at bounding box center [386, 124] width 488 height 101
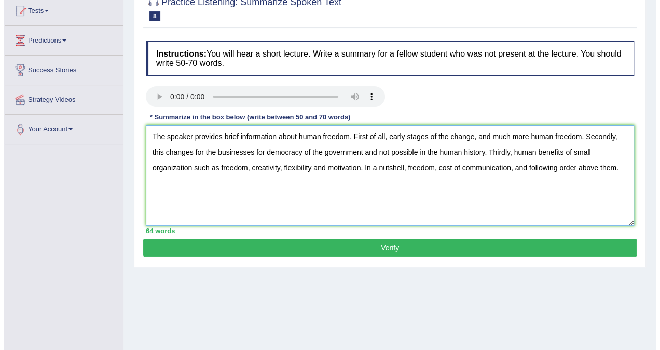
scroll to position [113, 0]
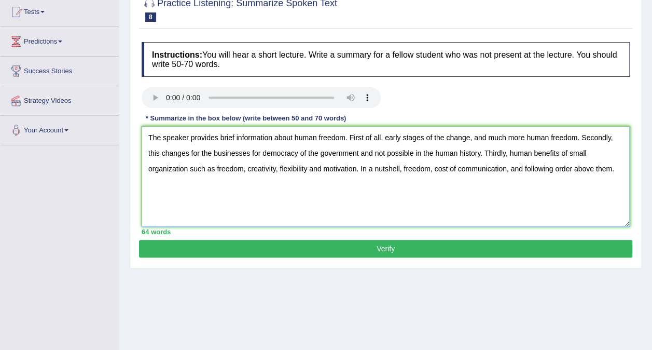
type textarea "The speaker provides brief information about human freedom. First of all, early…"
click at [498, 256] on div "Practice Listening: Summarize Spoken Text 8 Human Freedom Instructions: You wil…" at bounding box center [386, 127] width 512 height 281
click at [498, 251] on button "Verify" at bounding box center [385, 249] width 493 height 18
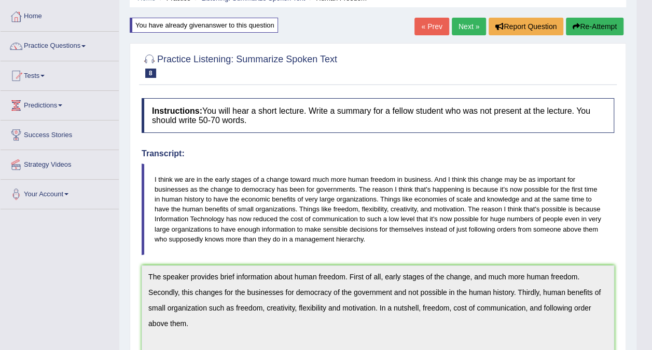
scroll to position [11, 0]
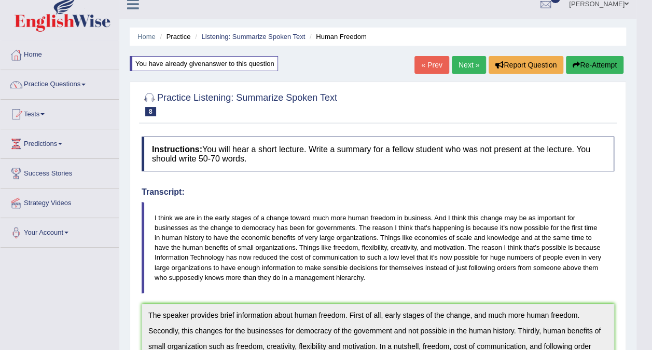
click at [466, 62] on link "Next »" at bounding box center [469, 65] width 34 height 18
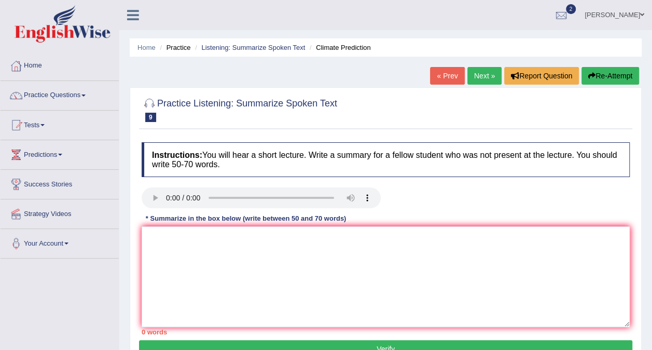
click at [466, 62] on div "Home Practice Listening: Summarize Spoken Text Climate Prediction « Prev Next »…" at bounding box center [385, 259] width 533 height 519
click at [161, 242] on textarea at bounding box center [386, 276] width 488 height 101
type textarea "t"
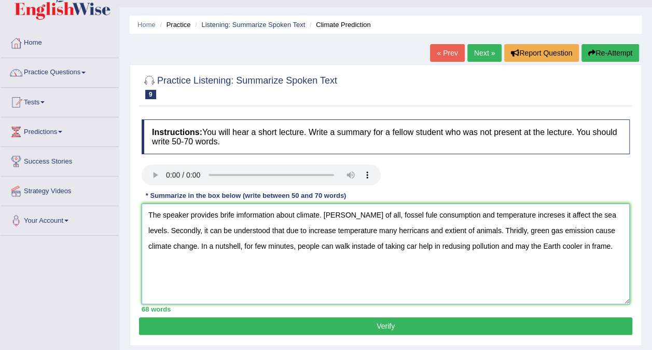
scroll to position [6, 0]
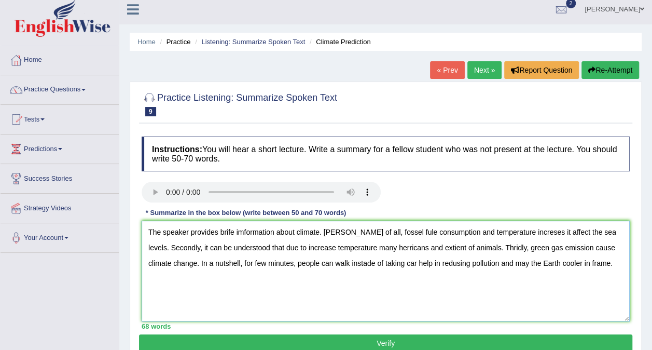
click at [522, 233] on textarea "The speaker provides brife imformation about climate. [PERSON_NAME] of all, fos…" at bounding box center [386, 271] width 488 height 101
click at [518, 232] on textarea "The speaker provides brife imformation about climate. [PERSON_NAME] of all, fos…" at bounding box center [386, 271] width 488 height 101
click at [391, 230] on textarea "The speaker provides brife imformation about climate. [PERSON_NAME] of all, fos…" at bounding box center [386, 271] width 488 height 101
click at [394, 234] on textarea "The speaker provides brife imformation about climate. [PERSON_NAME] of all, fos…" at bounding box center [386, 271] width 488 height 101
drag, startPoint x: 548, startPoint y: 233, endPoint x: 524, endPoint y: 231, distance: 24.5
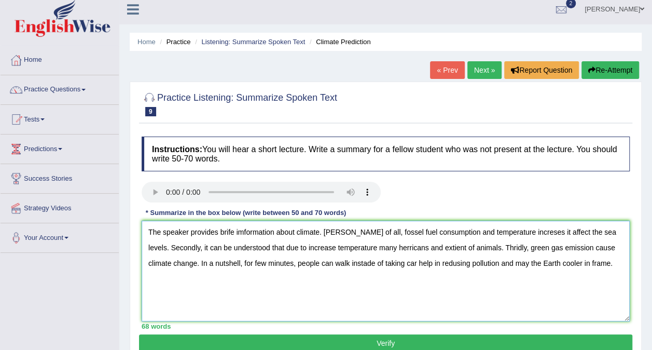
click at [524, 231] on textarea "The speaker provides brife imformation about climate. Frist of all, fossel fuel…" at bounding box center [386, 271] width 488 height 101
drag, startPoint x: 520, startPoint y: 232, endPoint x: 496, endPoint y: 230, distance: 24.0
click at [496, 230] on textarea "The speaker provides brife imformation about climate. Frist of all, fossel fuel…" at bounding box center [386, 271] width 488 height 101
drag, startPoint x: 263, startPoint y: 248, endPoint x: 181, endPoint y: 244, distance: 82.1
click at [181, 244] on textarea "The speaker provides brife imformation about climate. Frist of all, fossel fuel…" at bounding box center [386, 271] width 488 height 101
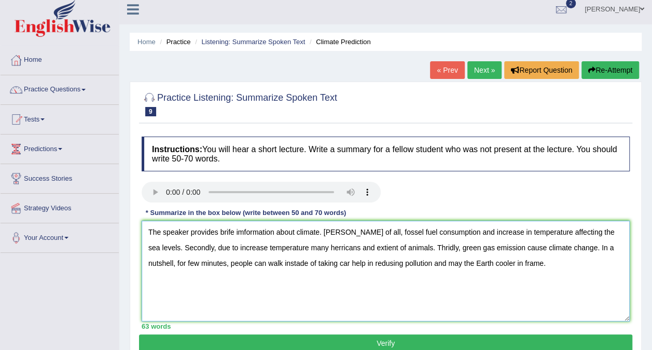
click at [230, 247] on textarea "The speaker provides brife imformation about climate. Frist of all, fossel fuel…" at bounding box center [386, 271] width 488 height 101
click at [363, 248] on textarea "The speaker provides brife imformation about climate. Frist of all, fossel fuel…" at bounding box center [386, 271] width 488 height 101
click at [366, 248] on textarea "The speaker provides brife imformation about climate. Frist of all, fossel fuel…" at bounding box center [386, 271] width 488 height 101
click at [472, 283] on textarea "The speaker provides brife imformation about climate. Frist of all, fossel fuel…" at bounding box center [386, 271] width 488 height 101
click at [523, 252] on textarea "The speaker provides brife imformation about climate. Frist of all, fossel fuel…" at bounding box center [386, 271] width 488 height 101
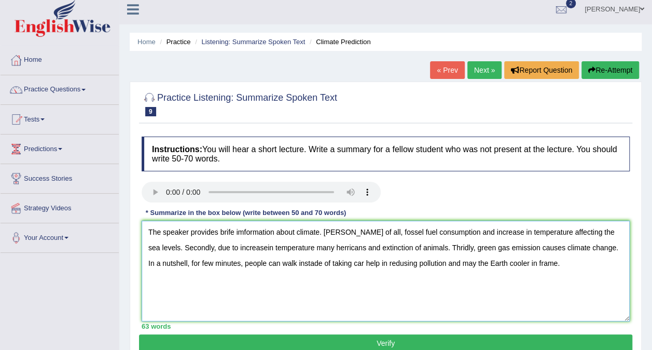
click at [278, 266] on textarea "The speaker provides brife imformation about climate. Frist of all, fossel fuel…" at bounding box center [386, 271] width 488 height 101
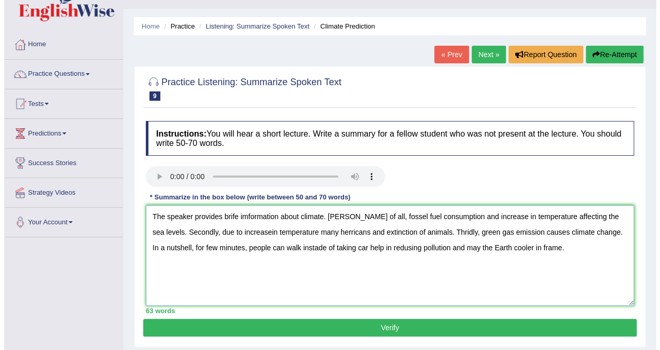
scroll to position [29, 0]
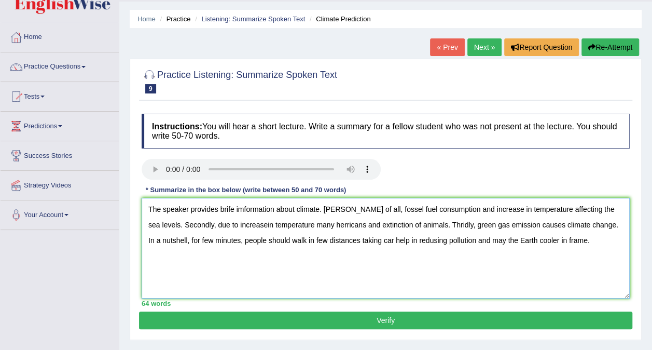
drag, startPoint x: 354, startPoint y: 242, endPoint x: 318, endPoint y: 240, distance: 35.9
click at [318, 240] on textarea "The speaker provides brife imformation about climate. Frist of all, fossel fuel…" at bounding box center [386, 248] width 488 height 101
click at [401, 241] on textarea "The speaker provides brife imformation about climate. Frist of all, fossel fuel…" at bounding box center [386, 248] width 488 height 101
click at [360, 240] on textarea "The speaker provides brife imformation about climate. Frist of all, fossel fuel…" at bounding box center [386, 248] width 488 height 101
click at [340, 242] on textarea "The speaker provides brife imformation about climate. Frist of all, fossel fuel…" at bounding box center [386, 248] width 488 height 101
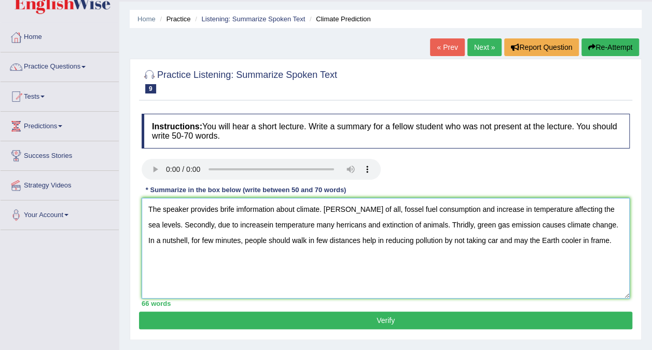
drag, startPoint x: 370, startPoint y: 242, endPoint x: 322, endPoint y: 240, distance: 48.8
click at [322, 240] on textarea "The speaker provides brife imformation about climate. Frist of all, fossel fuel…" at bounding box center [386, 248] width 488 height 101
click at [408, 241] on textarea "The speaker provides brife imformation about climate. Frist of all, fossel fuel…" at bounding box center [386, 248] width 488 height 101
click at [282, 283] on textarea "The speaker provides brife imformation about climate. Frist of all, fossel fuel…" at bounding box center [386, 248] width 488 height 101
click at [336, 209] on textarea "The speaker provides brife imformation about climate. Frist of all, fossel fuel…" at bounding box center [386, 248] width 488 height 101
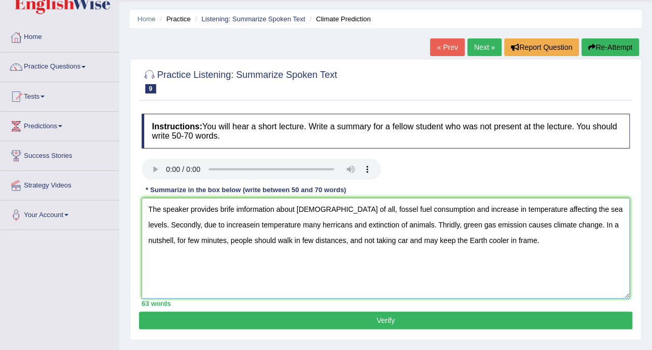
click at [230, 226] on textarea "The speaker provides brife imformation about climate. First of all, fossel fuel…" at bounding box center [386, 248] width 488 height 101
click at [300, 227] on textarea "The speaker provides brife imformation about climate. First of all, fossel fuel…" at bounding box center [386, 248] width 488 height 101
click at [296, 225] on textarea "The speaker provides brife imformation about climate. First of all, fossel fuel…" at bounding box center [386, 248] width 488 height 101
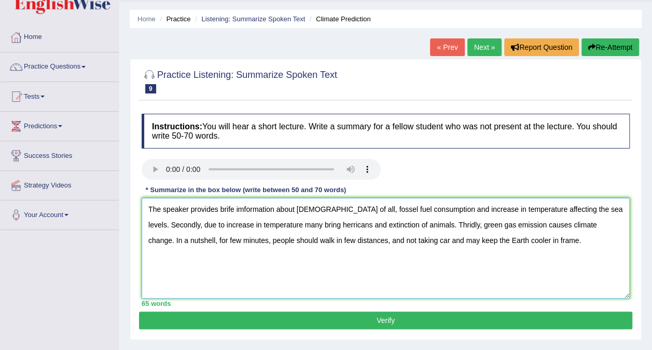
drag, startPoint x: 300, startPoint y: 224, endPoint x: 280, endPoint y: 224, distance: 19.7
click at [280, 224] on textarea "The speaker provides brife imformation about climate. First of all, fossel fuel…" at bounding box center [386, 248] width 488 height 101
click at [332, 276] on textarea "The speaker provides brife imformation about climate. First of all, fossel fuel…" at bounding box center [386, 248] width 488 height 101
click at [447, 223] on textarea "The speaker provides brife imformation about climate. First of all, fossel fuel…" at bounding box center [386, 248] width 488 height 101
drag, startPoint x: 362, startPoint y: 239, endPoint x: 348, endPoint y: 239, distance: 14.0
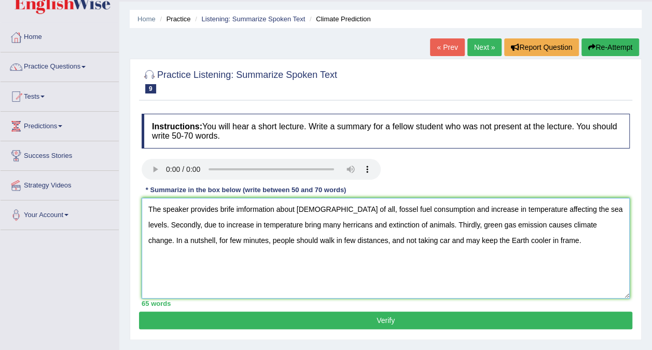
click at [348, 239] on textarea "The speaker provides brife imformation about climate. First of all, fossel fuel…" at bounding box center [386, 248] width 488 height 101
type textarea "The speaker provides brife imformation about climate. First of all, fossel fuel…"
click at [277, 318] on button "Verify" at bounding box center [385, 320] width 493 height 18
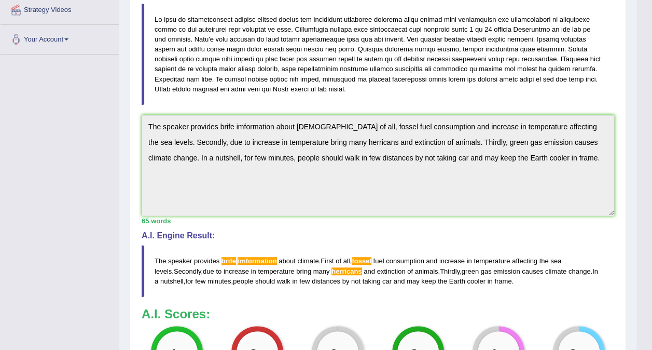
scroll to position [281, 0]
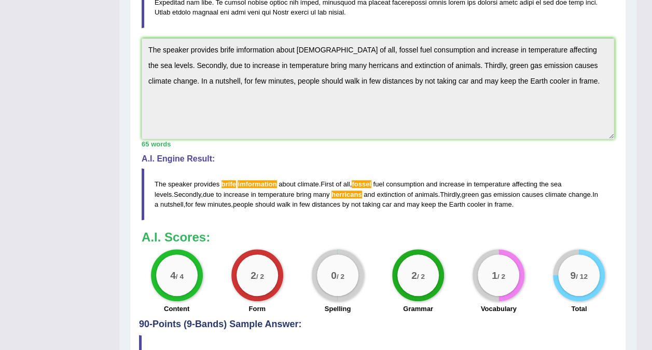
click at [550, 82] on div "Instructions: You will hear a short lecture. Write a summary for a fellow stude…" at bounding box center [378, 87] width 478 height 463
drag, startPoint x: 516, startPoint y: 202, endPoint x: 141, endPoint y: 48, distance: 405.8
click at [141, 48] on div "Instructions: You will hear a short lecture. Write a summary for a fellow stude…" at bounding box center [378, 87] width 478 height 463
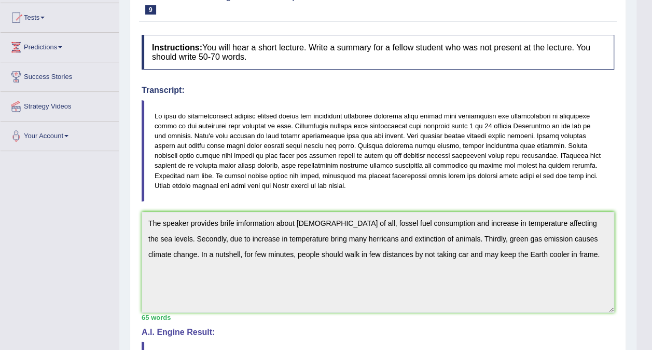
scroll to position [0, 0]
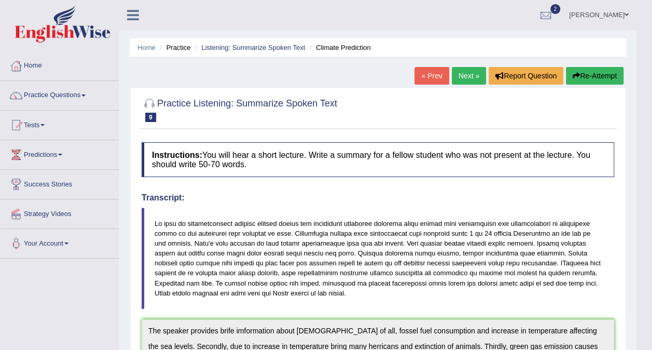
drag, startPoint x: 593, startPoint y: 64, endPoint x: 584, endPoint y: 79, distance: 16.7
click at [584, 79] on div "Home Practice Listening: Summarize Spoken Text Climate Prediction « Prev Next »…" at bounding box center [377, 335] width 517 height 671
click at [584, 79] on button "Re-Attempt" at bounding box center [595, 76] width 58 height 18
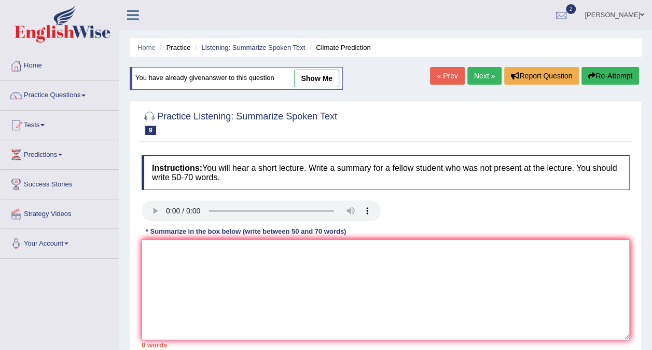
click at [205, 257] on textarea at bounding box center [386, 289] width 488 height 101
paste textarea "The speaker provides brife imformation about [DEMOGRAPHIC_DATA] of all, fossel …"
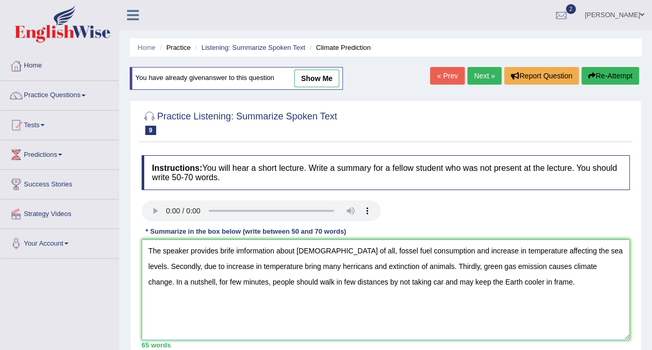
click at [233, 249] on textarea "The speaker provides brife imformation about [DEMOGRAPHIC_DATA] of all, fossel …" at bounding box center [386, 289] width 488 height 101
click at [243, 252] on textarea "The speaker provides brief imformation about [DEMOGRAPHIC_DATA] of all, fossel …" at bounding box center [386, 289] width 488 height 101
click at [376, 249] on textarea "The speaker provides brief information about [DEMOGRAPHIC_DATA] of all, fossel …" at bounding box center [386, 289] width 488 height 101
click at [324, 268] on textarea "The speaker provides brief information about [DEMOGRAPHIC_DATA] of all, fossil …" at bounding box center [386, 289] width 488 height 101
click at [345, 266] on textarea "The speaker provides brief information about [DEMOGRAPHIC_DATA] of all, fossil …" at bounding box center [386, 289] width 488 height 101
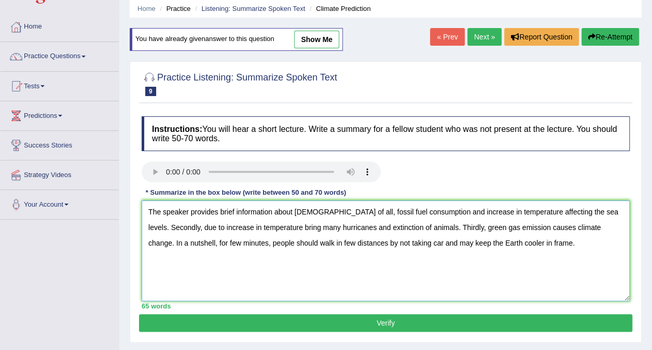
scroll to position [39, 0]
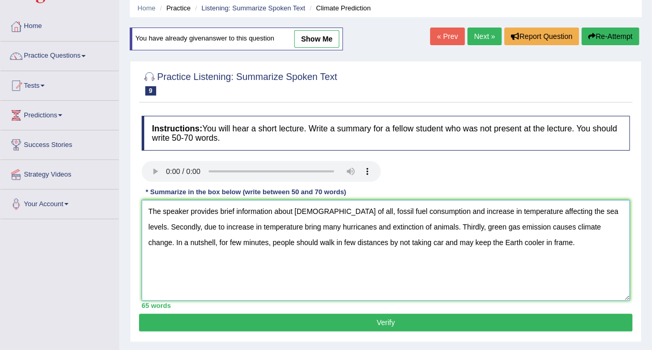
type textarea "The speaker provides brief information about [DEMOGRAPHIC_DATA] of all, fossil …"
click at [374, 313] on button "Verify" at bounding box center [385, 322] width 493 height 18
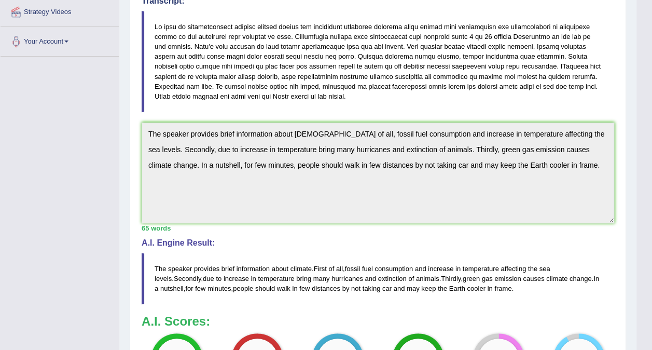
scroll to position [0, 0]
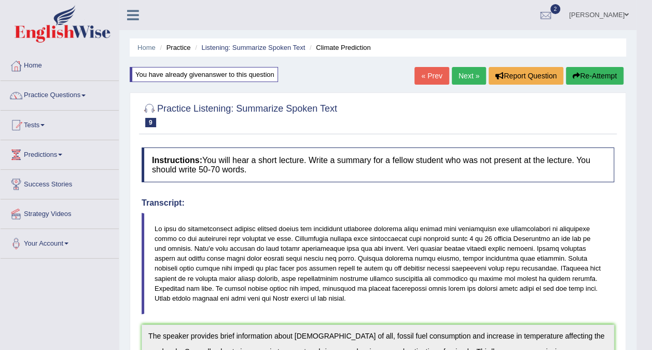
click at [475, 68] on link "Next »" at bounding box center [469, 76] width 34 height 18
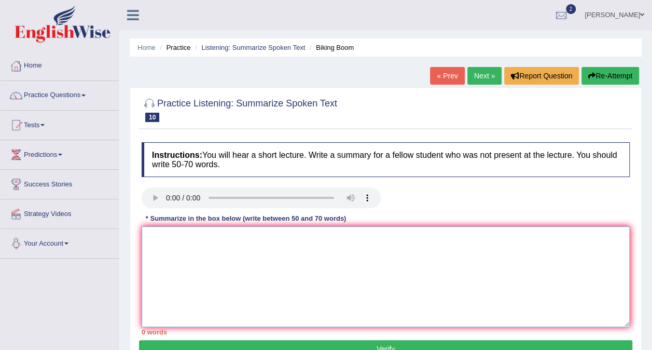
click at [144, 246] on textarea at bounding box center [386, 276] width 488 height 101
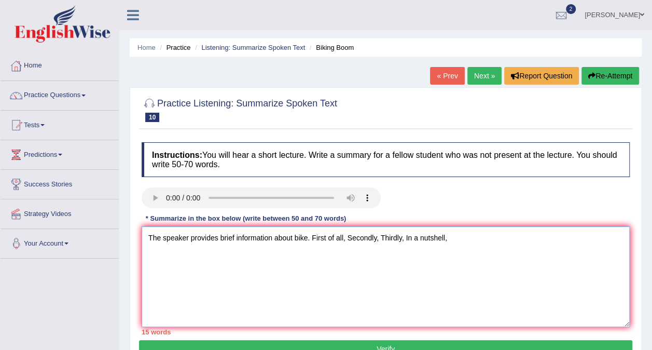
click at [349, 240] on textarea "The speaker provides brief information about bike. First of all, Secondly, Thir…" at bounding box center [386, 276] width 488 height 101
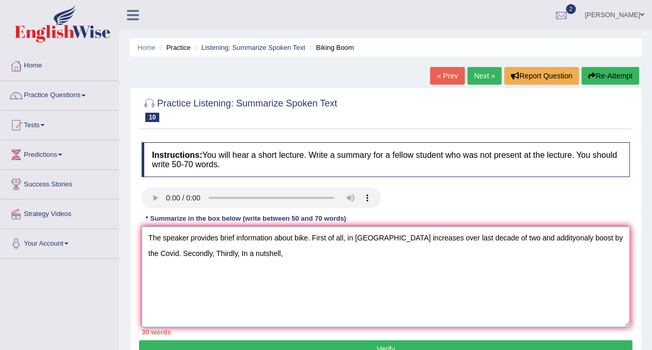
click at [559, 236] on textarea "The speaker provides brief information about bike. First of all, in [GEOGRAPHIC…" at bounding box center [386, 276] width 488 height 101
click at [550, 250] on textarea "The speaker provides brief information about bike. First of all, in [GEOGRAPHIC…" at bounding box center [386, 276] width 488 height 101
click at [550, 247] on textarea "The speaker provides brief information about bike. First of all, in [GEOGRAPHIC…" at bounding box center [386, 276] width 488 height 101
click at [566, 223] on div "Instructions: You will hear a short lecture. Write a summary for a fellow stude…" at bounding box center [385, 238] width 493 height 203
click at [551, 239] on textarea "The speaker provides brief information about bike. First of all, in [GEOGRAPHIC…" at bounding box center [386, 276] width 488 height 101
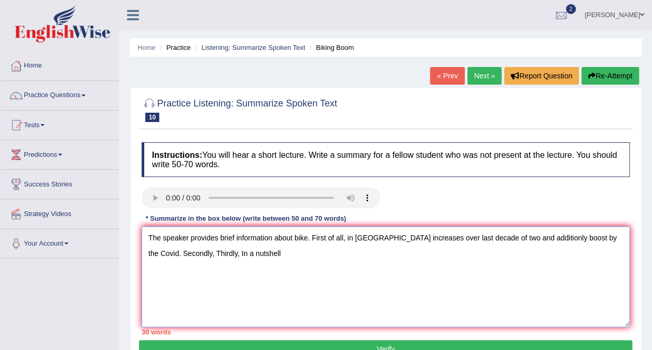
click at [268, 257] on textarea "The speaker provides brief information about bike. First of all, in [GEOGRAPHIC…" at bounding box center [386, 276] width 488 height 101
click at [182, 253] on textarea "The speaker provides brief information about bike. First of all, in [GEOGRAPHIC…" at bounding box center [386, 276] width 488 height 101
click at [396, 252] on textarea "The speaker provides brief information about bike. First of all, in [GEOGRAPHIC…" at bounding box center [386, 276] width 488 height 101
click at [398, 255] on textarea "The speaker provides brief information about bike. First of all, in [GEOGRAPHIC…" at bounding box center [386, 276] width 488 height 101
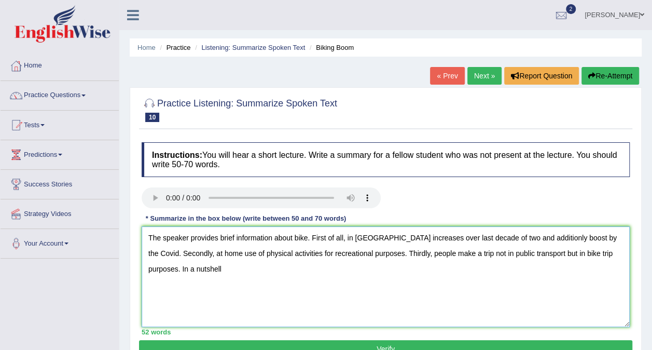
click at [200, 273] on textarea "The speaker provides brief information about bike. First of all, in [GEOGRAPHIC…" at bounding box center [386, 276] width 488 height 101
click at [551, 255] on textarea "The speaker provides brief information about bike. First of all, in [GEOGRAPHIC…" at bounding box center [386, 276] width 488 height 101
click at [200, 269] on textarea "The speaker provides brief information about bike. First of all, in [GEOGRAPHIC…" at bounding box center [386, 276] width 488 height 101
click at [543, 256] on textarea "The speaker provides brief information about bike. First of all, in [GEOGRAPHIC…" at bounding box center [386, 276] width 488 height 101
click at [553, 257] on textarea "The speaker provides brief information about bike. First of all, in [GEOGRAPHIC…" at bounding box center [386, 276] width 488 height 101
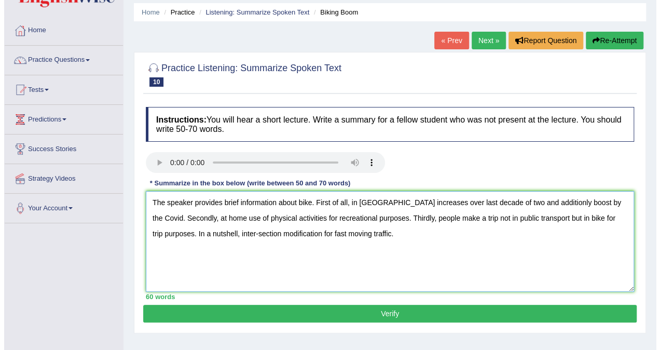
scroll to position [59, 0]
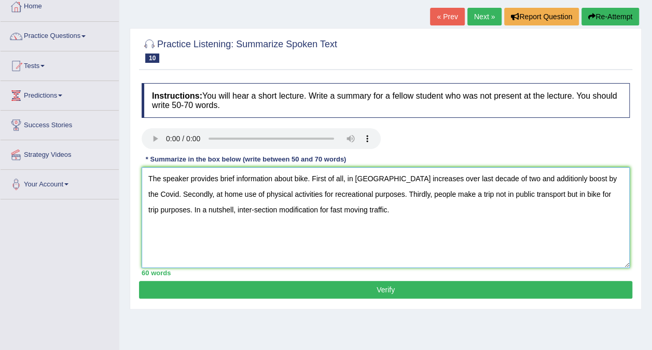
click at [380, 180] on textarea "The speaker provides brief information about bike. First of all, in [GEOGRAPHIC…" at bounding box center [386, 217] width 488 height 101
click at [432, 178] on textarea "The speaker provides brief information about bike. First of all, in [GEOGRAPHIC…" at bounding box center [386, 217] width 488 height 101
click at [486, 181] on textarea "The speaker provides brief information about bike. First of all, in United Stat…" at bounding box center [386, 217] width 488 height 101
type textarea "The speaker provides brief information about bike. First of all, in United Stat…"
click at [424, 285] on button "Verify" at bounding box center [385, 290] width 493 height 18
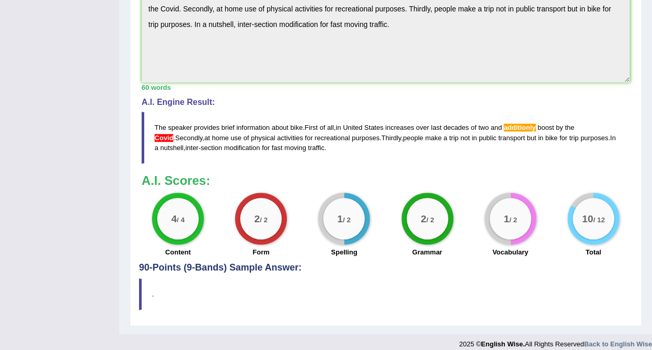
scroll to position [337, 0]
click at [530, 126] on span "additionly" at bounding box center [520, 128] width 32 height 8
click at [520, 127] on span "additionly" at bounding box center [520, 128] width 32 height 8
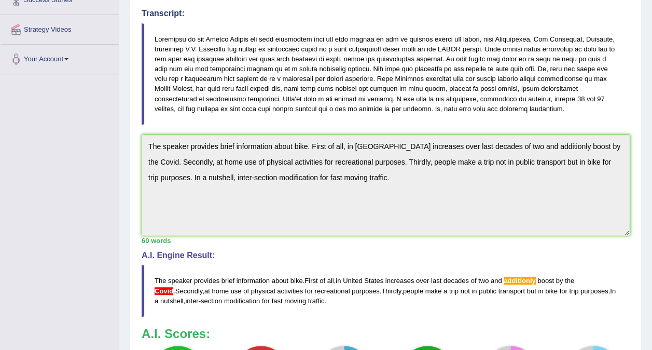
scroll to position [0, 0]
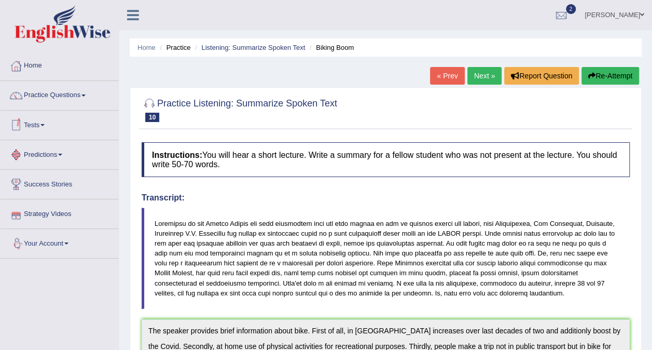
click at [47, 126] on link "Tests" at bounding box center [60, 124] width 118 height 26
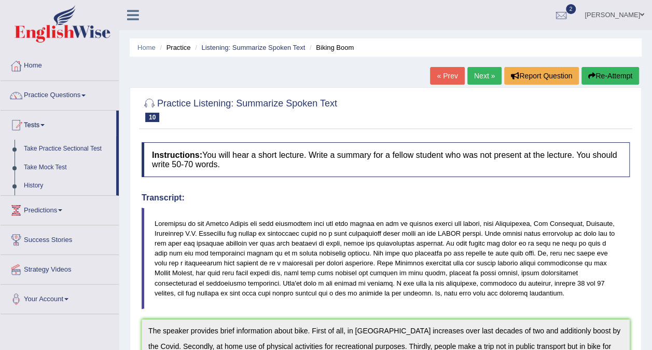
scroll to position [30, 0]
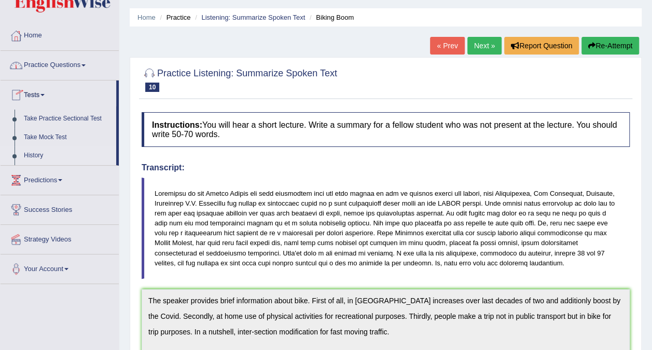
click at [39, 154] on link "History" at bounding box center [67, 155] width 97 height 19
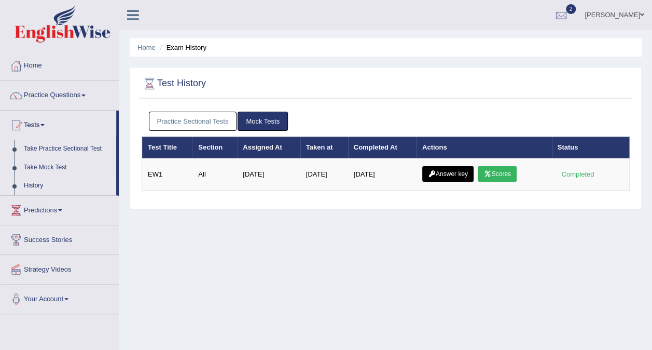
click at [183, 122] on link "Practice Sectional Tests" at bounding box center [193, 121] width 88 height 19
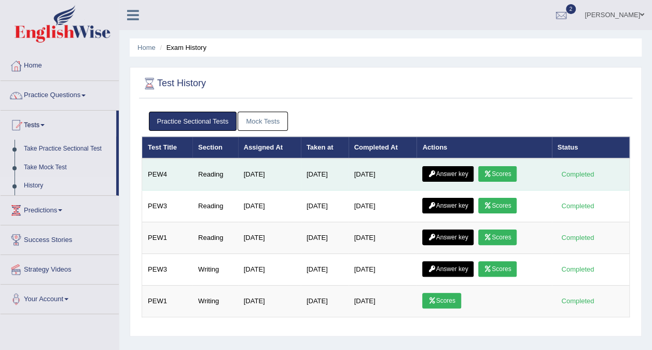
click at [504, 172] on link "Scores" at bounding box center [497, 174] width 38 height 16
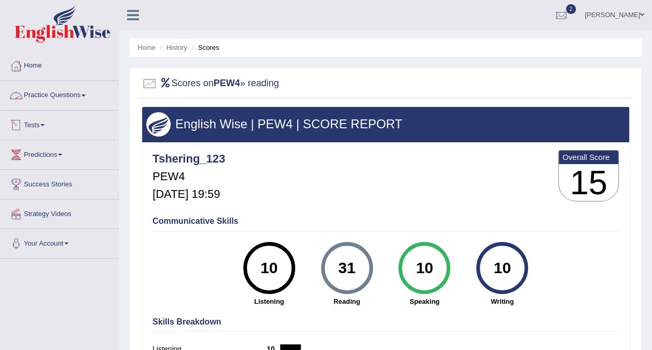
click at [81, 97] on link "Practice Questions" at bounding box center [60, 94] width 118 height 26
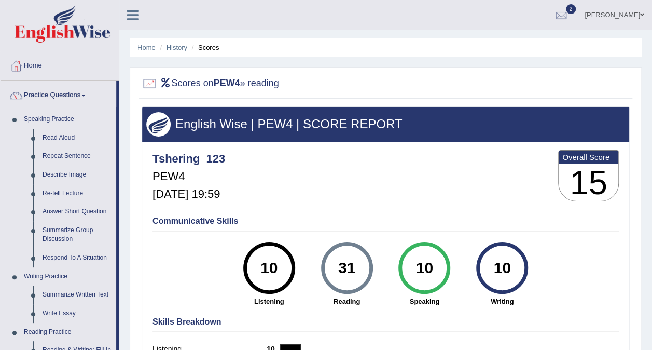
click at [42, 64] on link "Home" at bounding box center [60, 64] width 118 height 26
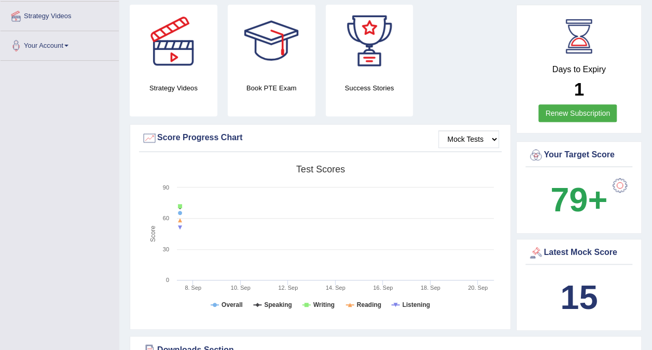
scroll to position [149, 0]
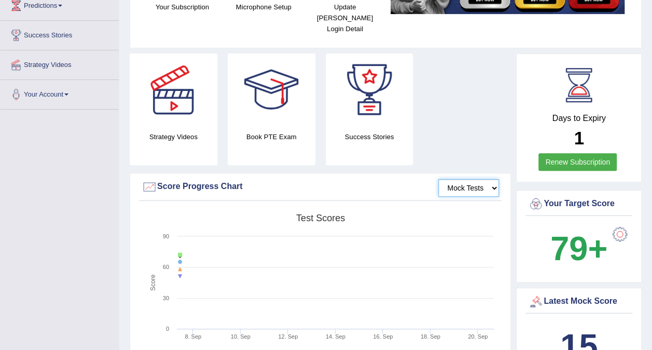
click at [473, 179] on select "Mock Tests" at bounding box center [468, 188] width 61 height 18
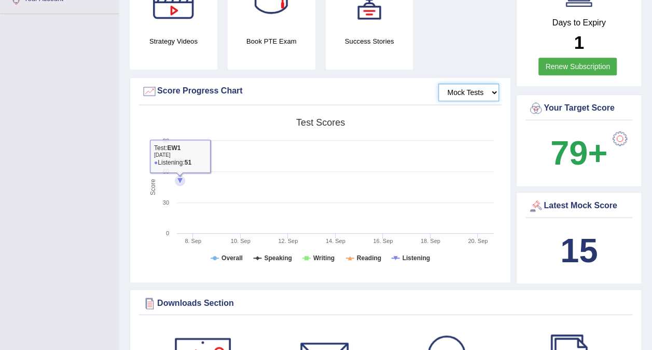
scroll to position [246, 0]
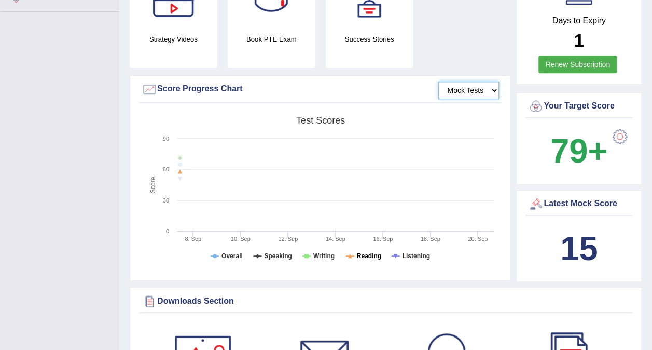
click at [351, 254] on icon at bounding box center [350, 256] width 4 height 4
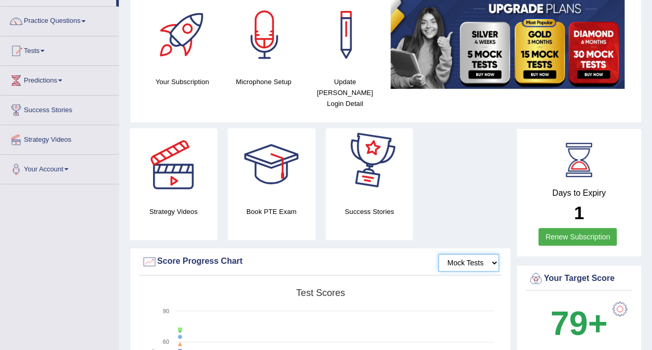
scroll to position [0, 0]
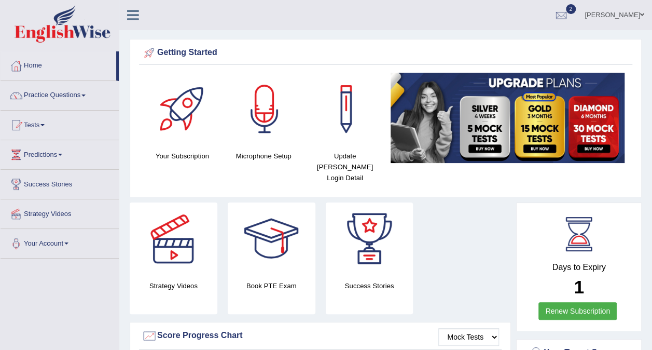
click at [450, 232] on div "Strategy Videos Book PTE Exam Success Stories" at bounding box center [321, 261] width 392 height 119
click at [564, 10] on div at bounding box center [562, 16] width 16 height 16
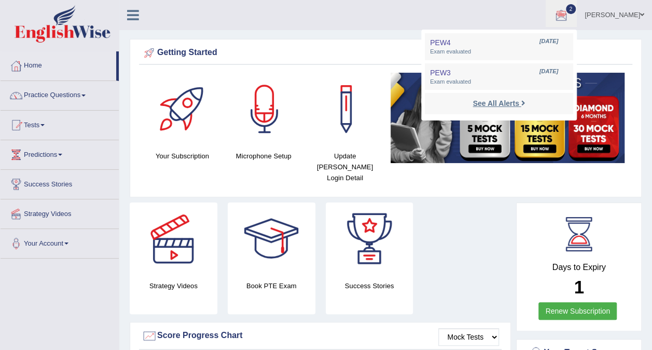
click at [490, 104] on strong "See All Alerts" at bounding box center [496, 103] width 46 height 8
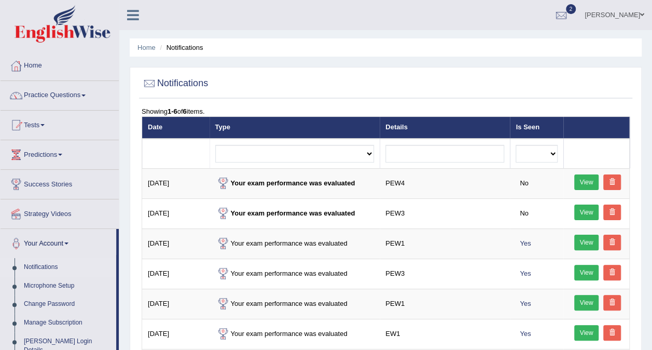
click at [561, 18] on div at bounding box center [562, 16] width 16 height 16
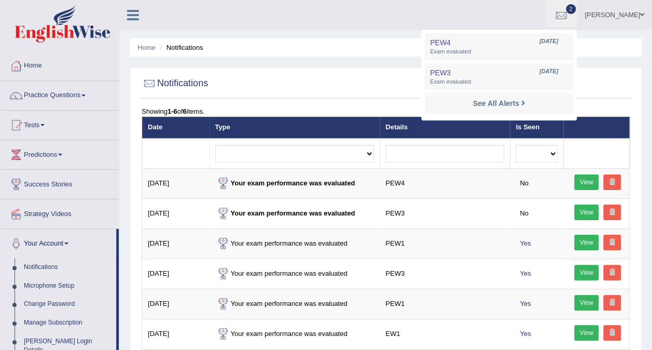
click at [322, 60] on div "Home Notifications Notifications Showing 1-6 of 6 items. Date Type Details Is S…" at bounding box center [385, 259] width 533 height 519
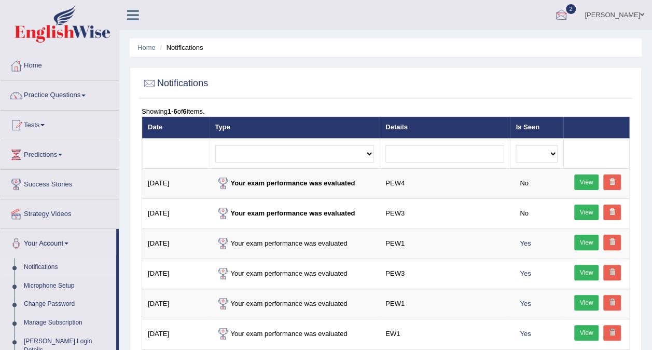
click at [561, 19] on div at bounding box center [562, 16] width 16 height 16
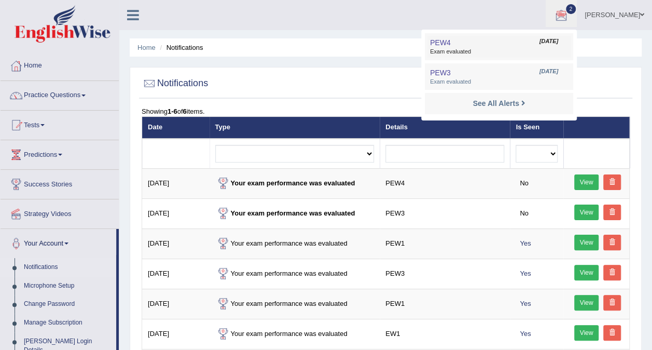
click at [521, 44] on link "PEW4 Sep 20, 2025 Exam evaluated" at bounding box center [499, 47] width 143 height 22
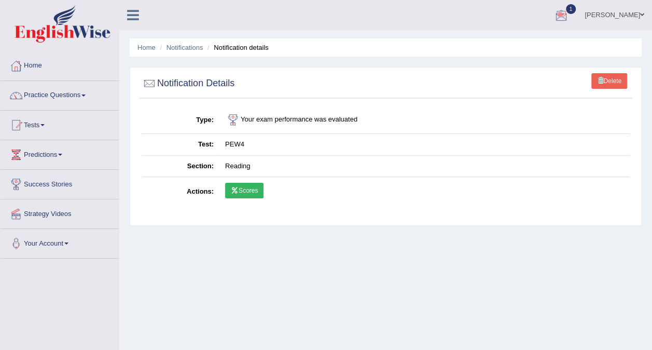
click at [566, 16] on div at bounding box center [562, 16] width 16 height 16
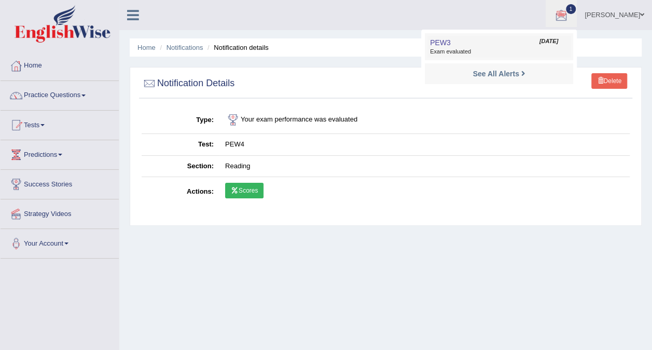
click at [518, 54] on span "Exam evaluated" at bounding box center [499, 52] width 138 height 8
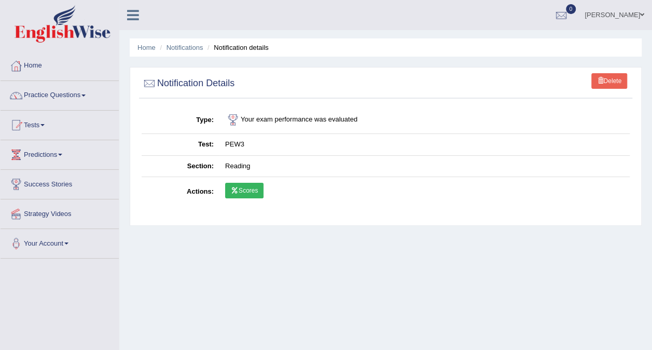
click at [609, 21] on link "[PERSON_NAME]" at bounding box center [614, 13] width 75 height 27
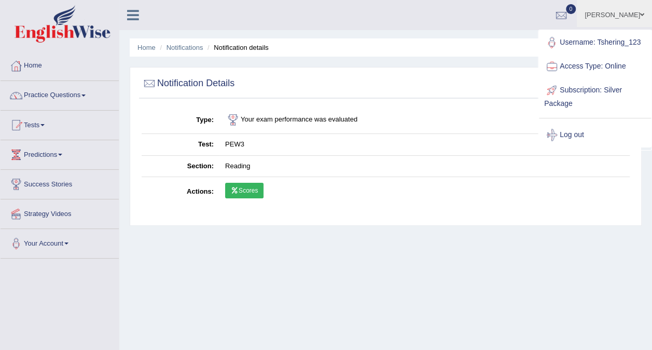
click at [530, 25] on ul "[PERSON_NAME] Toggle navigation Username: Tshering_123 Access Type: Online Subs…" at bounding box center [465, 15] width 373 height 30
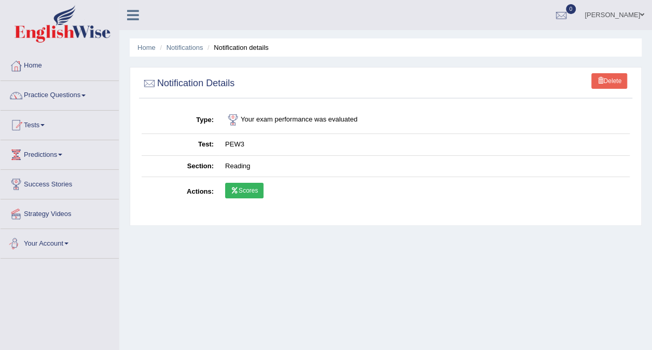
click at [64, 245] on link "Your Account" at bounding box center [60, 242] width 118 height 26
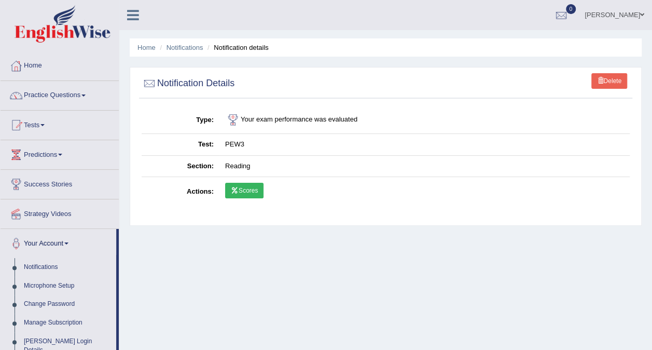
click at [64, 245] on link "Your Account" at bounding box center [59, 242] width 116 height 26
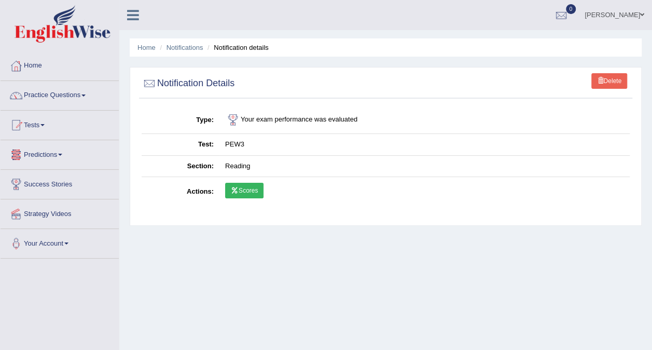
click at [53, 163] on link "Predictions" at bounding box center [60, 153] width 118 height 26
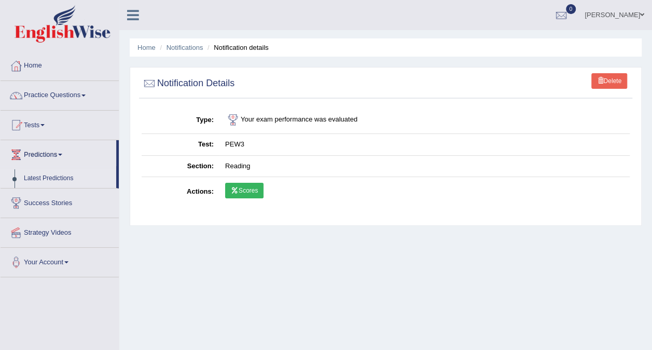
click at [53, 173] on link "Latest Predictions" at bounding box center [67, 178] width 97 height 19
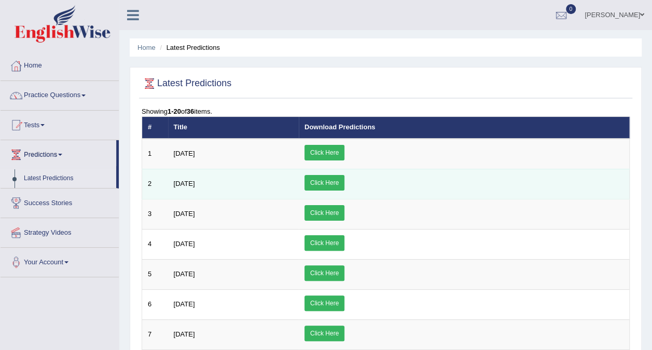
click at [345, 184] on link "Click Here" at bounding box center [325, 183] width 40 height 16
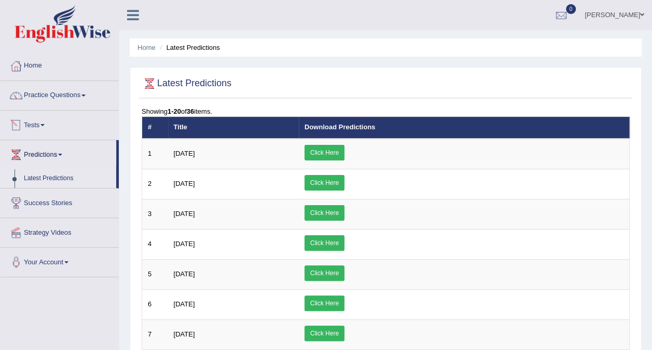
click at [45, 126] on link "Tests" at bounding box center [60, 124] width 118 height 26
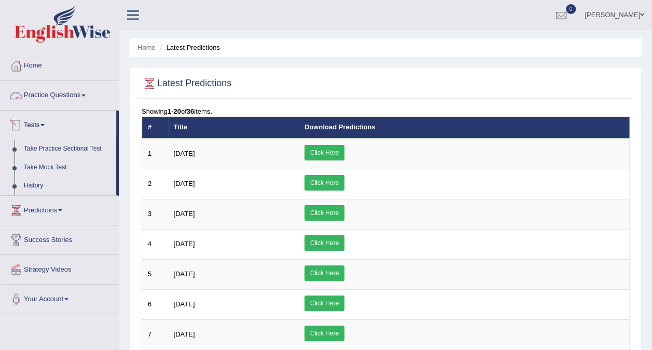
click at [75, 97] on link "Practice Questions" at bounding box center [60, 94] width 118 height 26
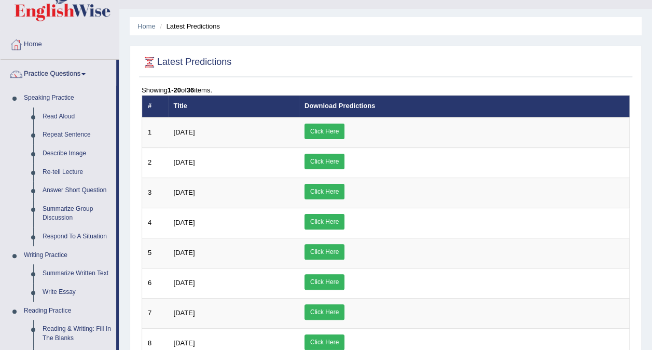
scroll to position [22, 0]
